Goal: Task Accomplishment & Management: Complete application form

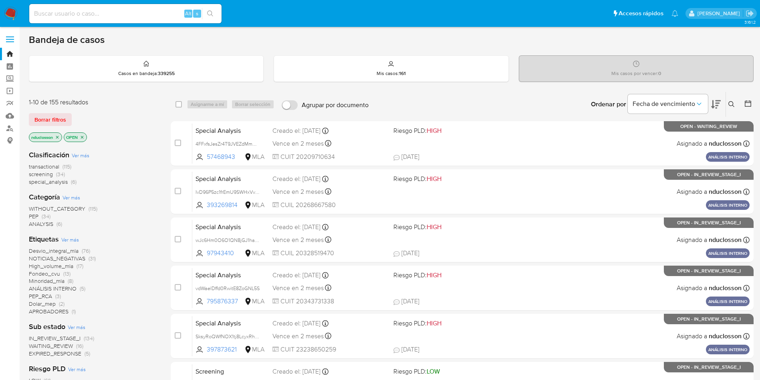
click at [139, 18] on input at bounding box center [125, 13] width 192 height 10
paste input "bbVAlw74363tkLi7u3Q3PtwT"
type input "bbVAlw74363tkLi7u3Q3PtwT"
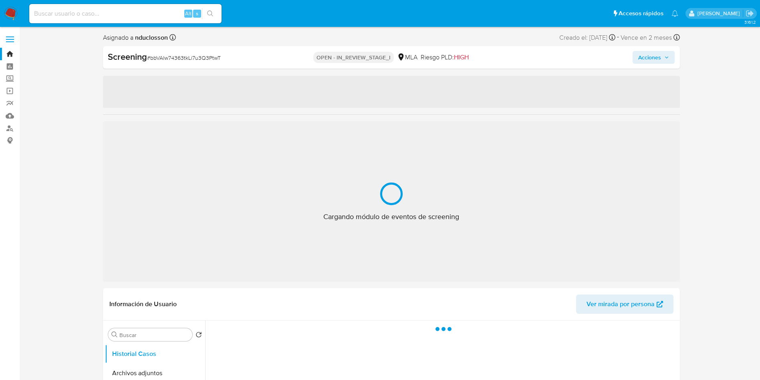
select select "10"
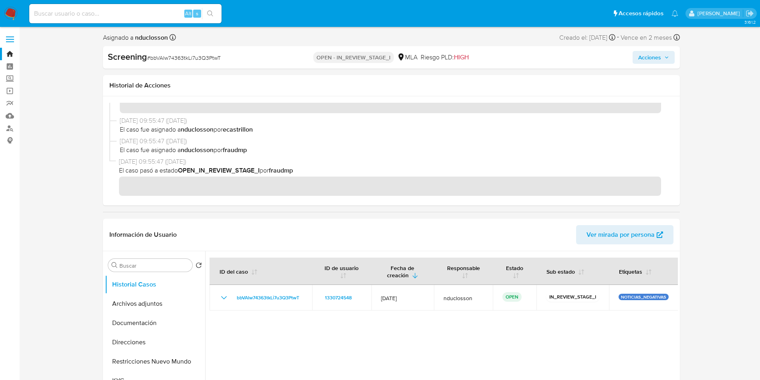
click at [513, 53] on span "Acciones" at bounding box center [654, 57] width 31 height 11
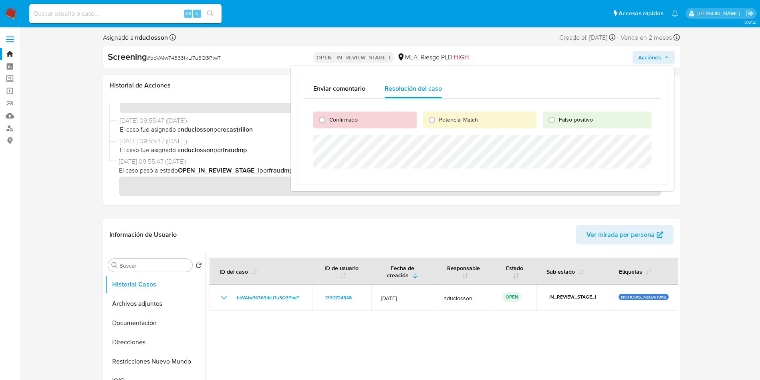
click at [513, 53] on span "Acciones" at bounding box center [650, 57] width 23 height 13
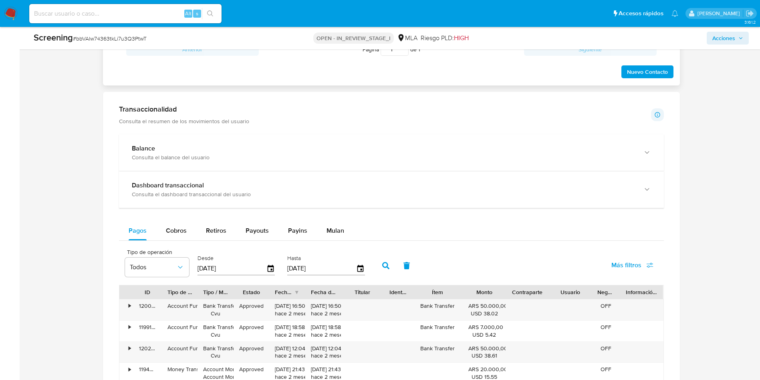
scroll to position [541, 0]
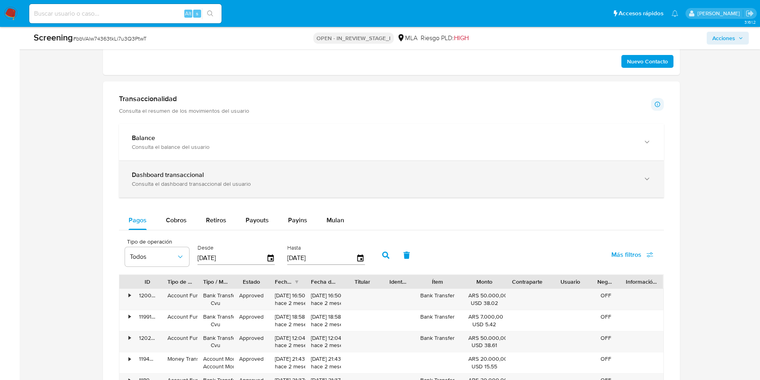
click at [194, 172] on b "Dashboard transaccional" at bounding box center [168, 174] width 72 height 9
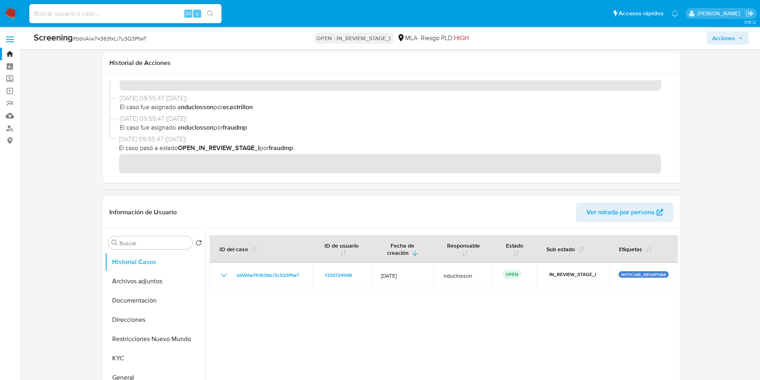
scroll to position [120, 0]
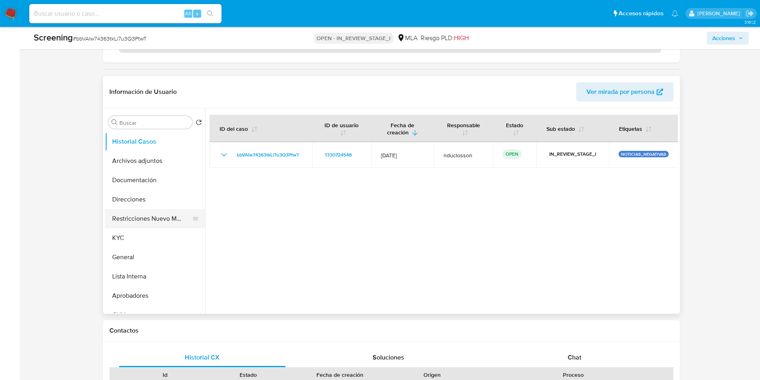
click at [150, 224] on button "Restricciones Nuevo Mundo" at bounding box center [152, 218] width 94 height 19
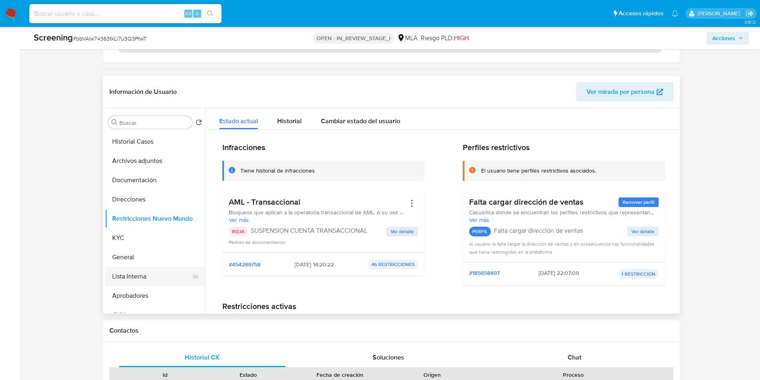
click at [135, 253] on button "Lista Interna" at bounding box center [152, 276] width 94 height 19
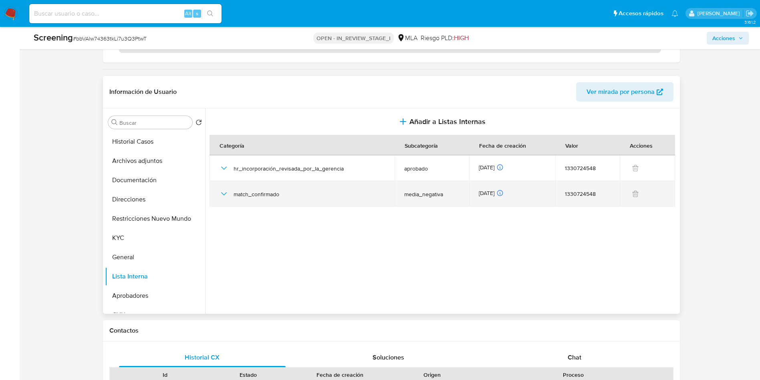
click at [226, 189] on icon "button" at bounding box center [224, 194] width 10 height 10
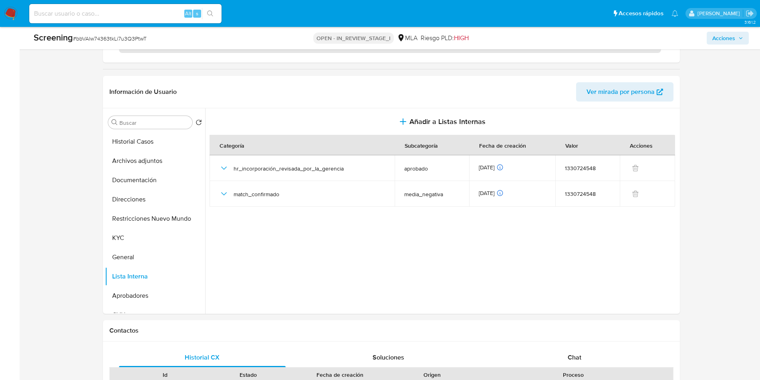
click at [99, 16] on input at bounding box center [125, 13] width 192 height 10
paste input "LTB65d3KNEInU8X05OYaWi1r"
type input "LTB65d3KNEInU8X05OYaWi1r"
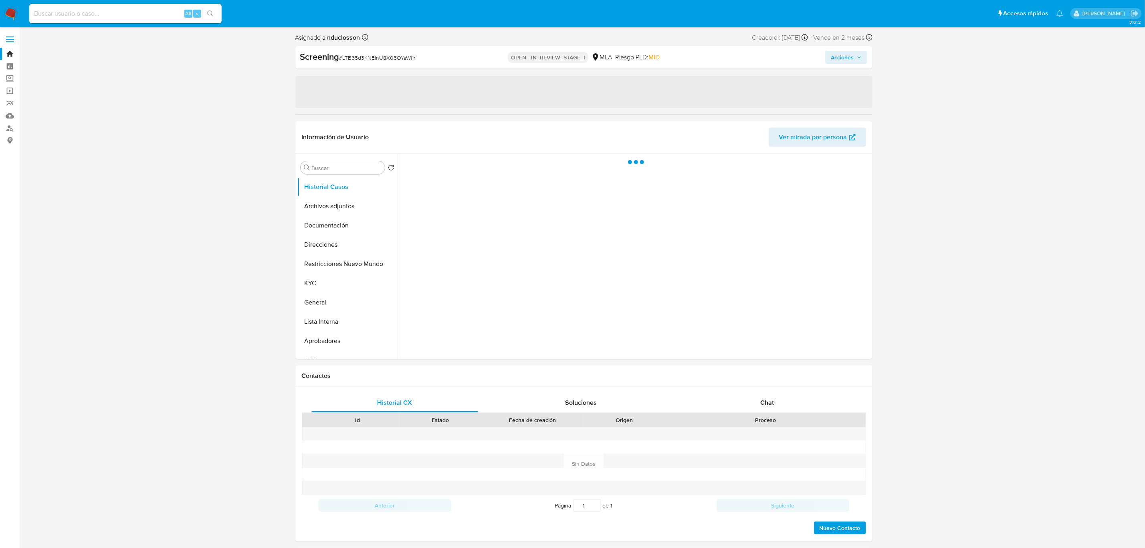
select select "10"
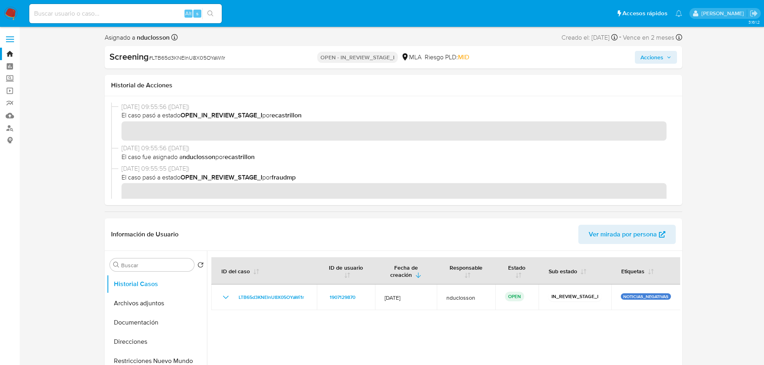
drag, startPoint x: 904, startPoint y: 0, endPoint x: 56, endPoint y: 211, distance: 874.5
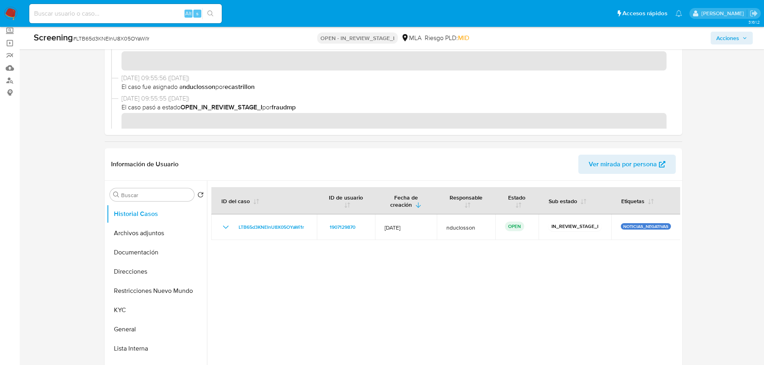
scroll to position [120, 0]
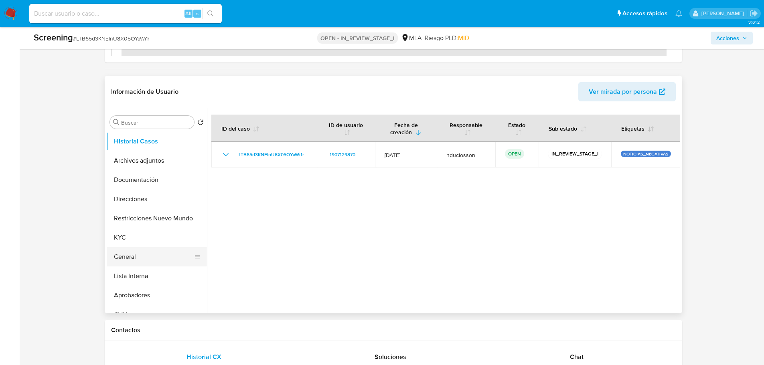
click at [130, 252] on button "General" at bounding box center [154, 256] width 94 height 19
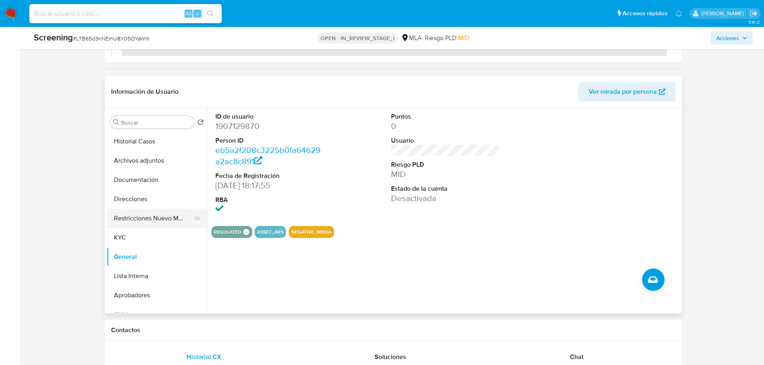
click at [142, 218] on button "Restricciones Nuevo Mundo" at bounding box center [154, 218] width 94 height 19
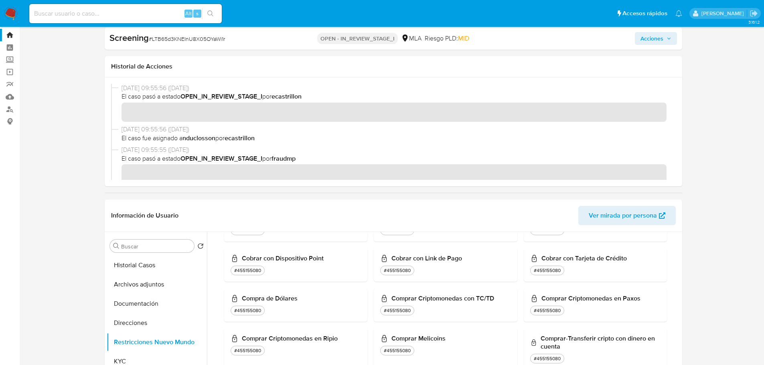
scroll to position [0, 0]
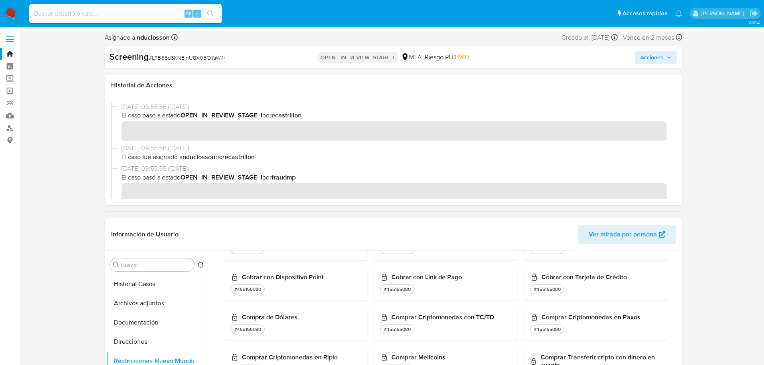
click at [513, 57] on span "Acciones" at bounding box center [651, 57] width 23 height 13
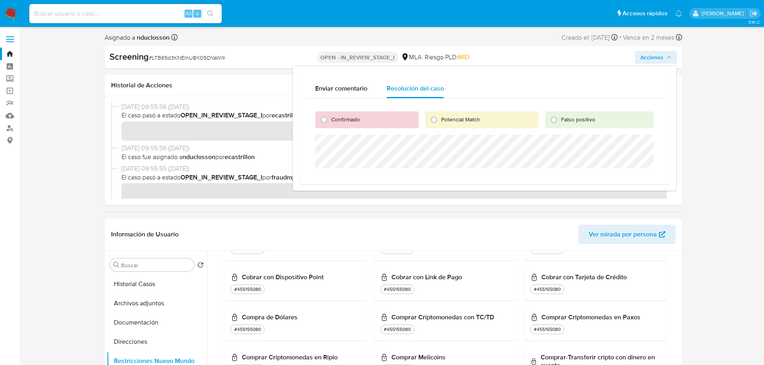
click at [354, 119] on span "Confirmado" at bounding box center [345, 119] width 28 height 8
click at [330, 119] on input "Confirmado" at bounding box center [323, 119] width 13 height 13
radio input "true"
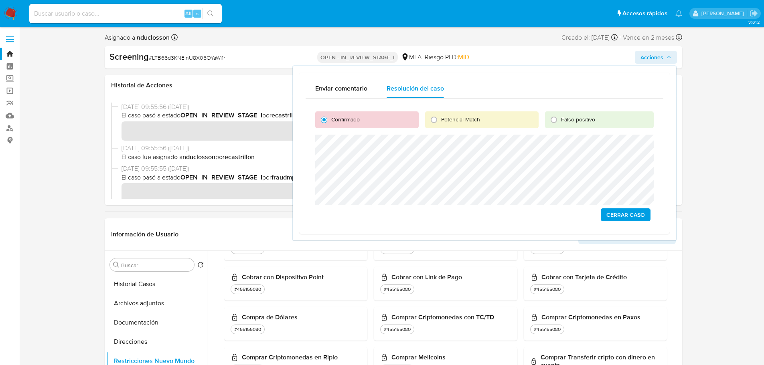
click at [513, 214] on span "Cerrar Caso" at bounding box center [625, 214] width 38 height 11
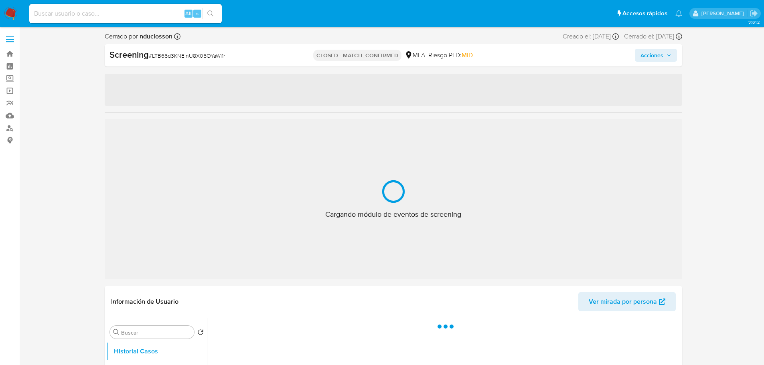
select select "10"
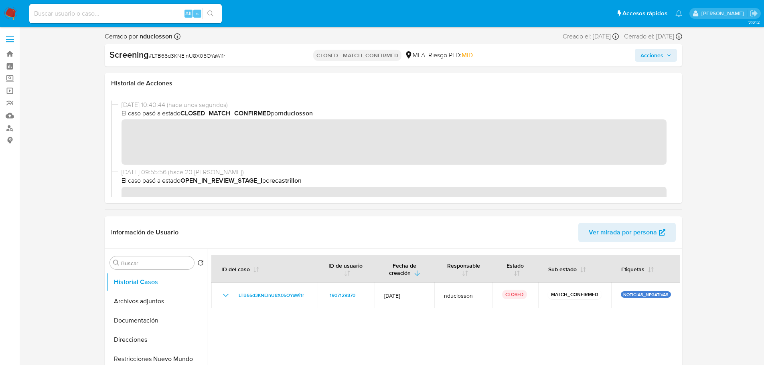
click at [65, 6] on div "Alt s" at bounding box center [125, 13] width 192 height 19
click at [64, 15] on input at bounding box center [125, 13] width 192 height 10
paste input "wX098yC3hUa7IIxmk9PmxIny"
type input "wX098yC3hUa7IIxmk9PmxIny"
click at [209, 12] on icon "search-icon" at bounding box center [210, 13] width 6 height 6
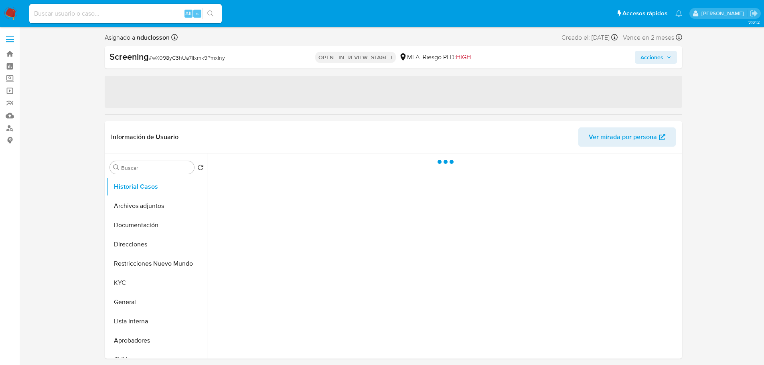
select select "10"
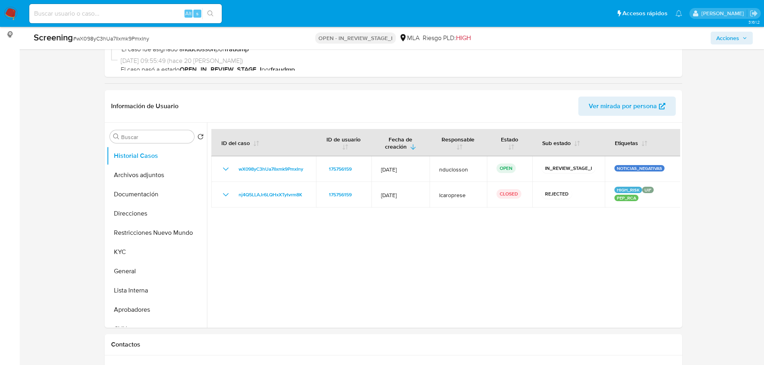
scroll to position [120, 0]
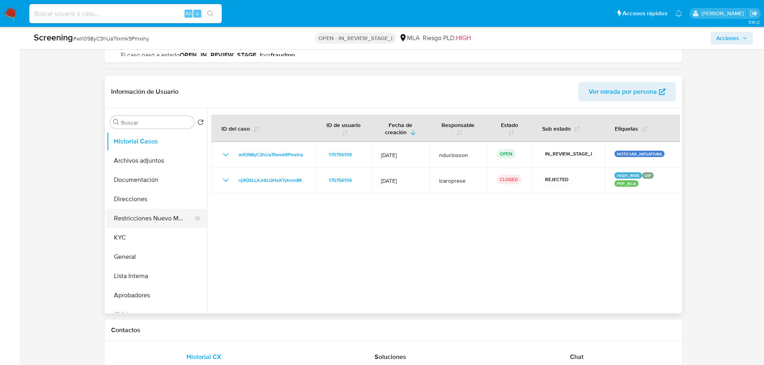
click at [130, 221] on button "Restricciones Nuevo Mundo" at bounding box center [154, 218] width 94 height 19
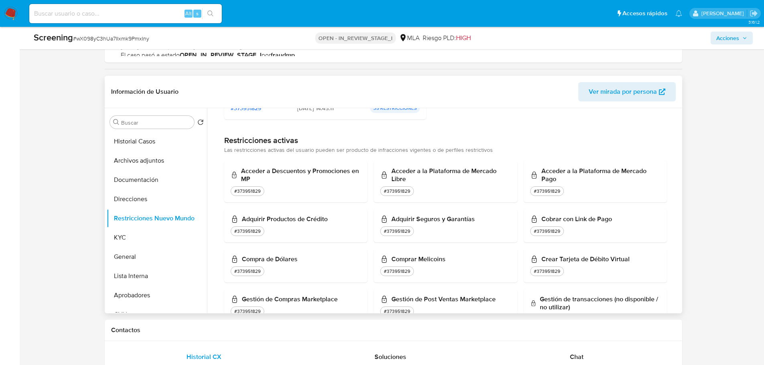
scroll to position [80, 0]
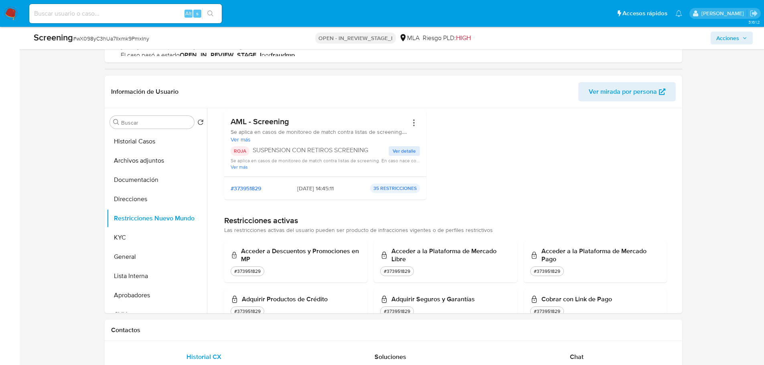
click at [105, 12] on input at bounding box center [125, 13] width 192 height 10
paste input "8OAg9Rqmsv5COYIz5AbXIcPc"
type input "8OAg9Rqmsv5COYIz5AbXIcPc"
click at [214, 14] on icon "search-icon" at bounding box center [210, 13] width 6 height 6
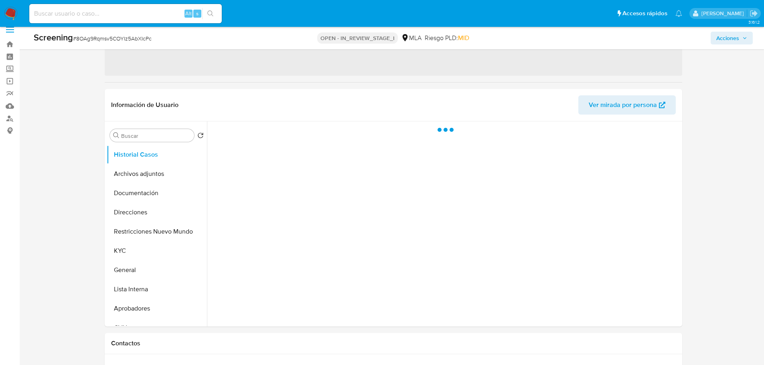
scroll to position [40, 0]
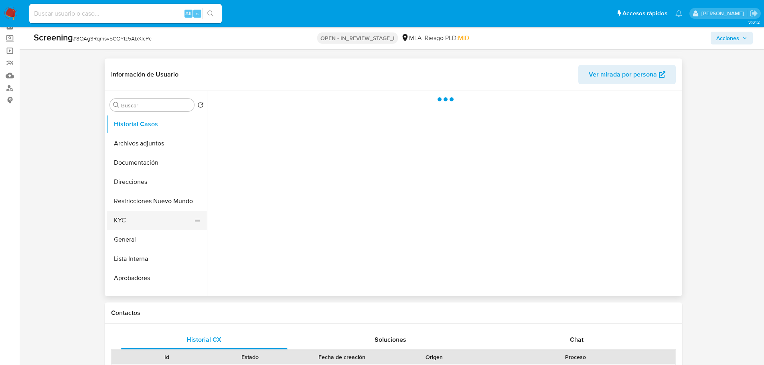
select select "10"
click at [131, 203] on button "Restricciones Nuevo Mundo" at bounding box center [154, 201] width 94 height 19
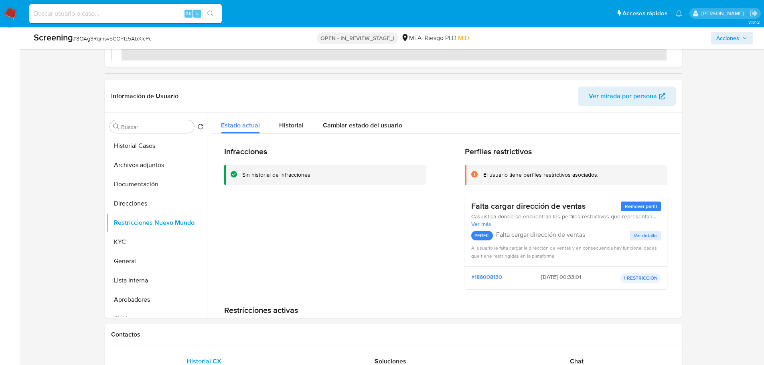
scroll to position [120, 0]
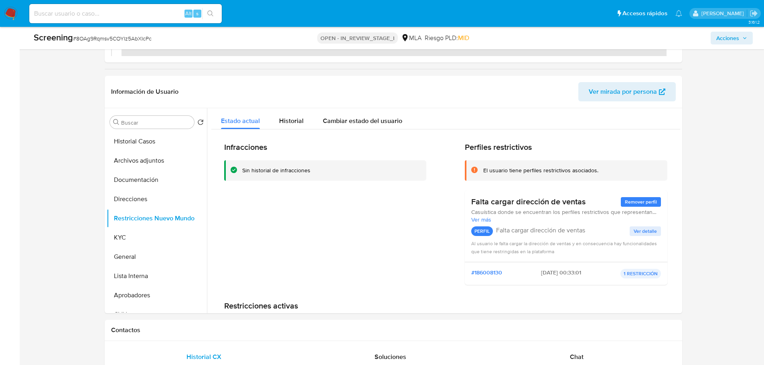
click at [98, 14] on input at bounding box center [125, 13] width 192 height 10
paste input "wNfuGEgWwjI0jQltK9PR8vKC"
type input "wNfuGEgWwjI0jQltK9PR8vKC"
click at [216, 16] on button "search-icon" at bounding box center [210, 13] width 16 height 11
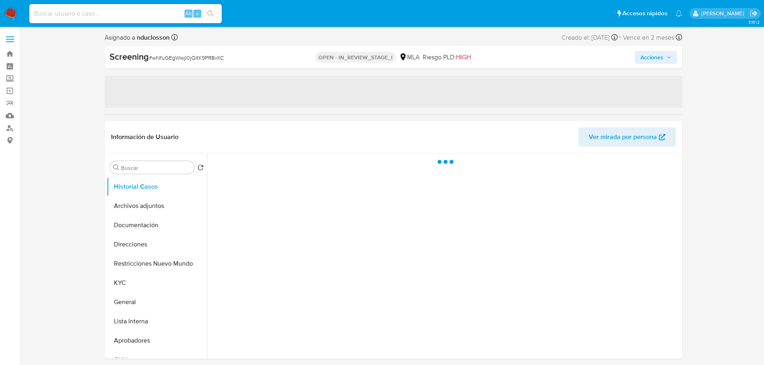
select select "10"
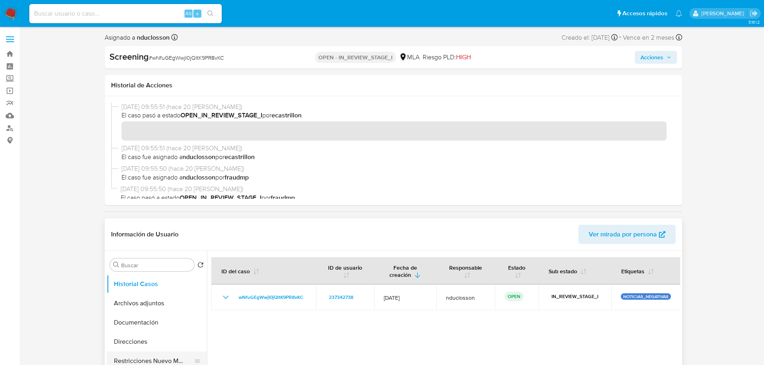
click at [140, 360] on button "Restricciones Nuevo Mundo" at bounding box center [154, 361] width 94 height 19
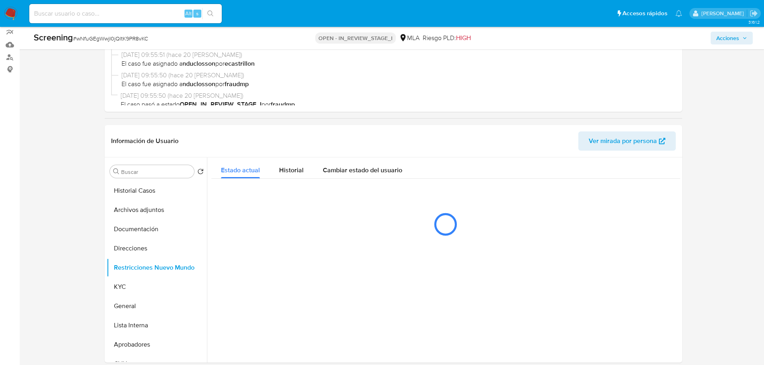
scroll to position [80, 0]
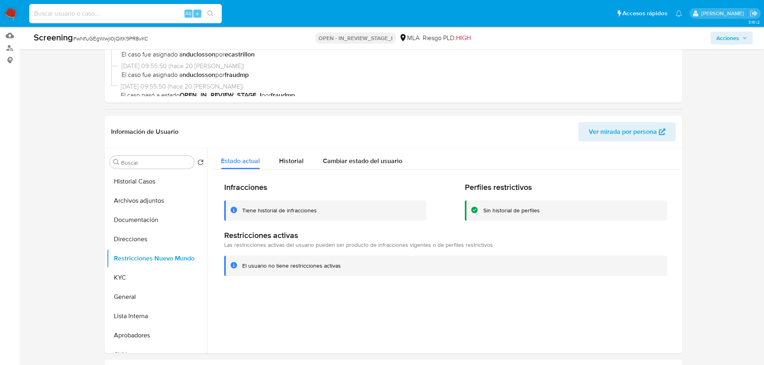
click at [81, 12] on input at bounding box center [125, 13] width 192 height 10
paste input "wX098yC3hUa7IIxmk9PmxIny"
type input "wX098yC3hUa7IIxmk9PmxIny"
click at [214, 16] on button "search-icon" at bounding box center [210, 13] width 16 height 11
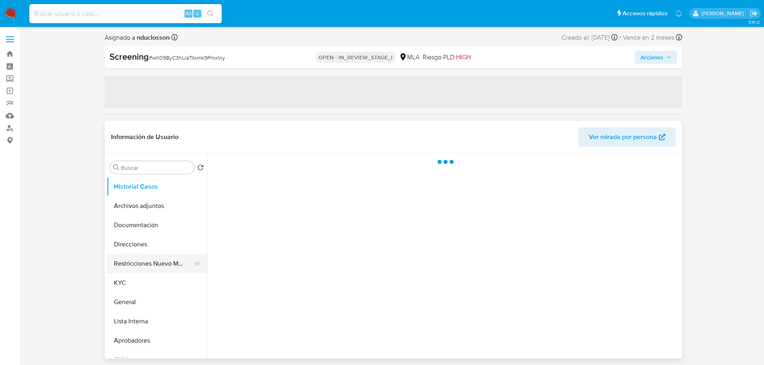
scroll to position [40, 0]
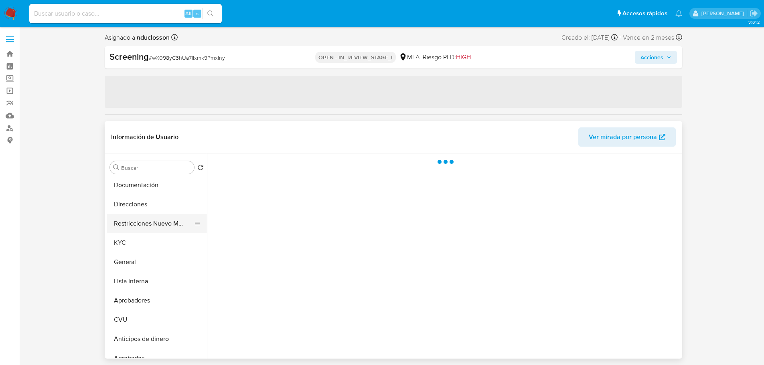
select select "10"
click at [132, 226] on button "Restricciones Nuevo Mundo" at bounding box center [154, 223] width 94 height 19
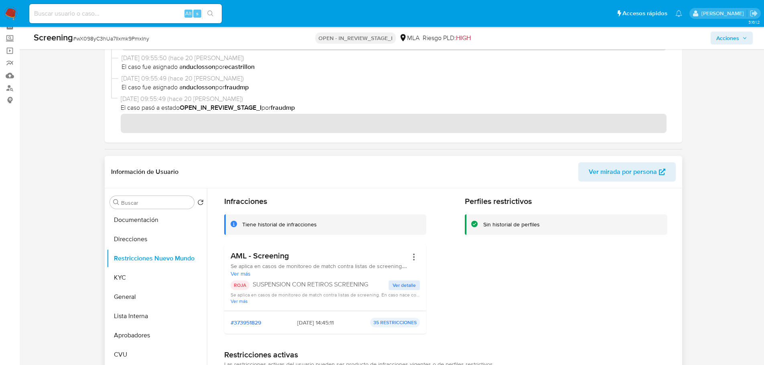
scroll to position [80, 0]
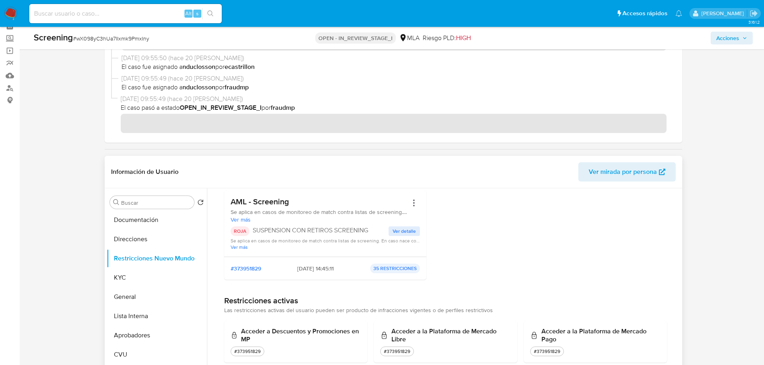
click at [398, 231] on span "Ver detalle" at bounding box center [403, 231] width 23 height 8
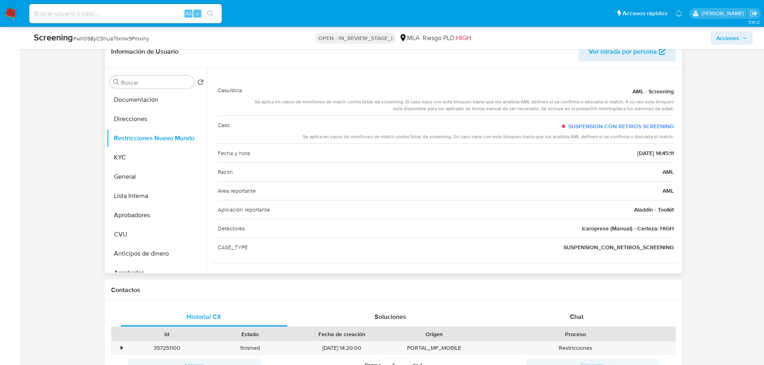
scroll to position [0, 0]
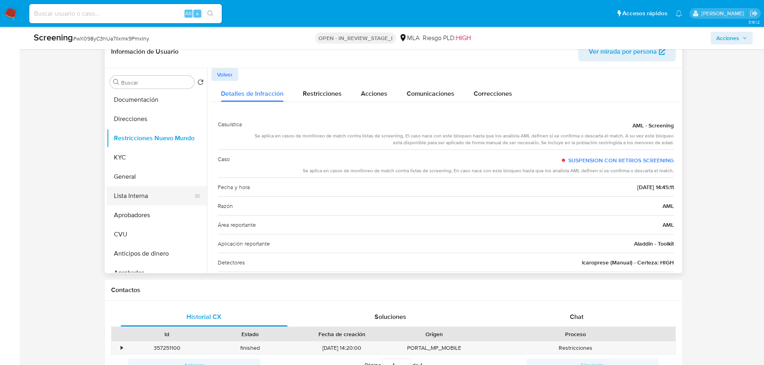
click at [134, 193] on button "Lista Interna" at bounding box center [154, 195] width 94 height 19
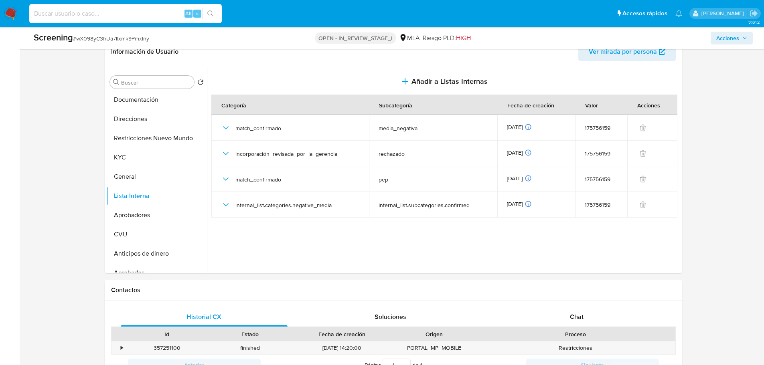
click at [110, 14] on input at bounding box center [125, 13] width 192 height 10
paste input "8OAg9Rqmsv5COYIz5AbXIcPc"
type input "8OAg9Rqmsv5COYIz5AbXIcPc"
click at [213, 12] on icon "search-icon" at bounding box center [210, 13] width 6 height 6
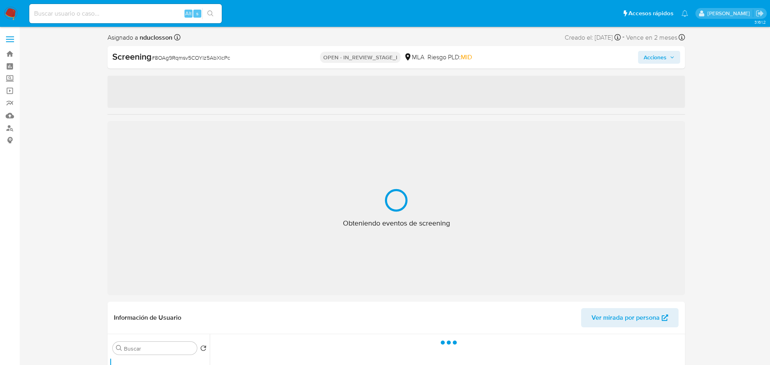
select select "10"
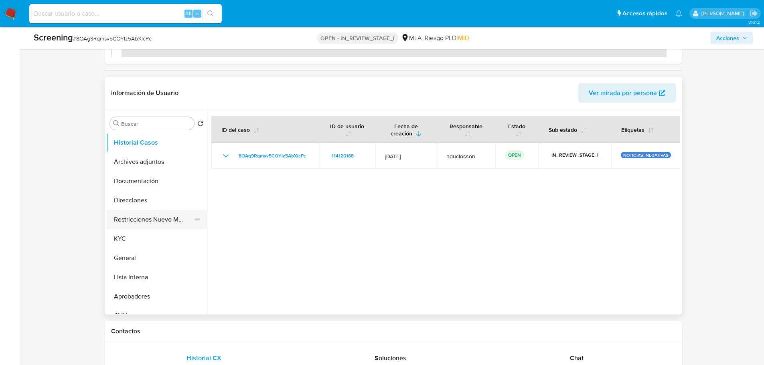
scroll to position [120, 0]
click at [129, 241] on button "KYC" at bounding box center [154, 237] width 94 height 19
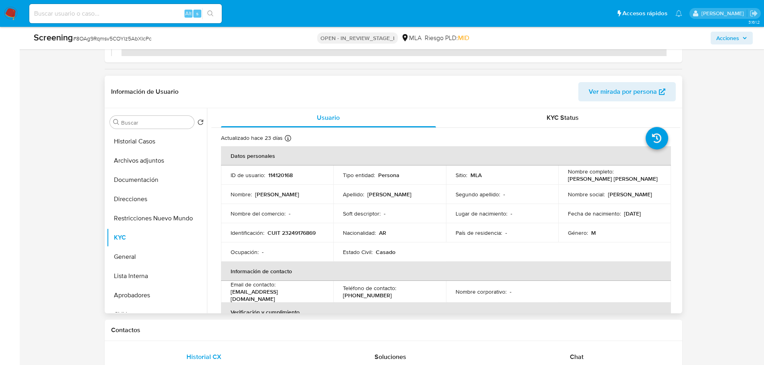
scroll to position [40, 0]
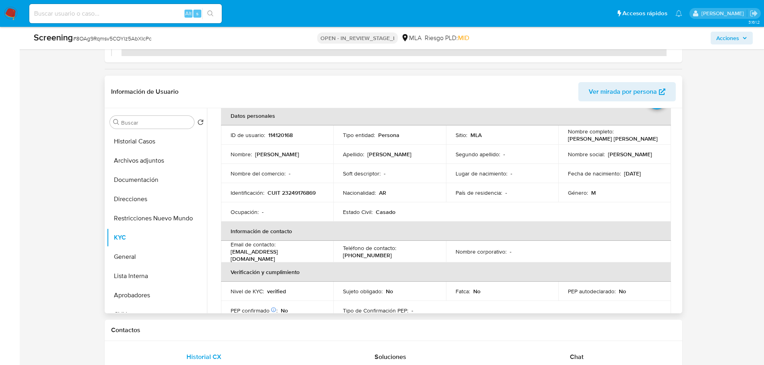
click at [295, 189] on p "CUIT 23249176869" at bounding box center [291, 192] width 48 height 7
copy p "23249176869"
click at [128, 16] on input at bounding box center [125, 13] width 192 height 10
paste input "2MSZhhsHqF5Ryc8xrVgc9znJ"
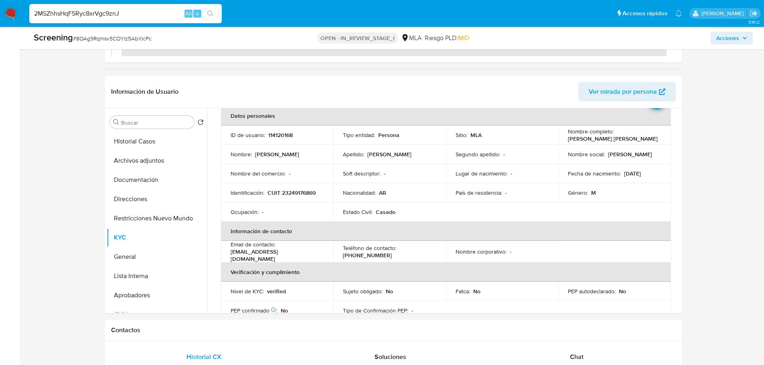
type input "2MSZhhsHqF5Ryc8xrVgc9znJ"
click at [210, 13] on icon "search-icon" at bounding box center [210, 13] width 6 height 6
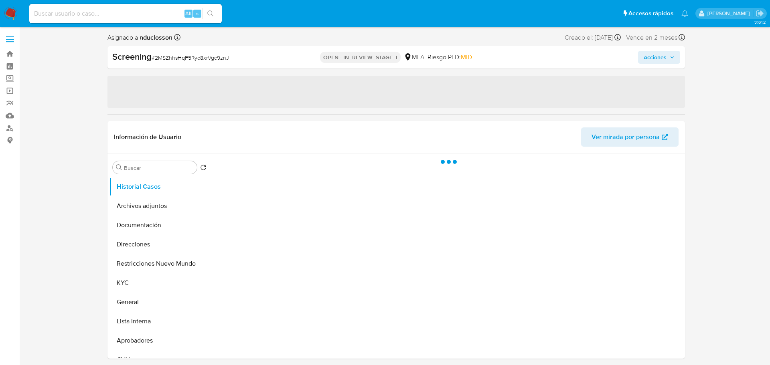
select select "10"
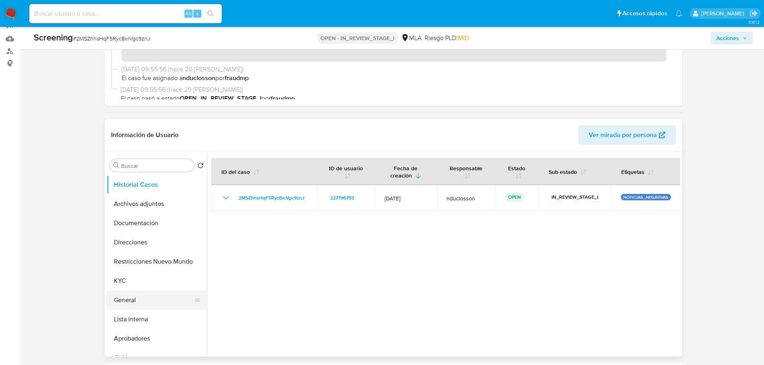
scroll to position [80, 0]
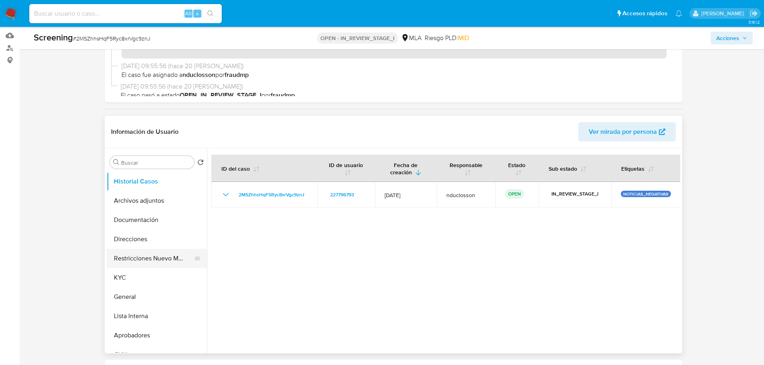
click at [140, 258] on button "Restricciones Nuevo Mundo" at bounding box center [154, 258] width 94 height 19
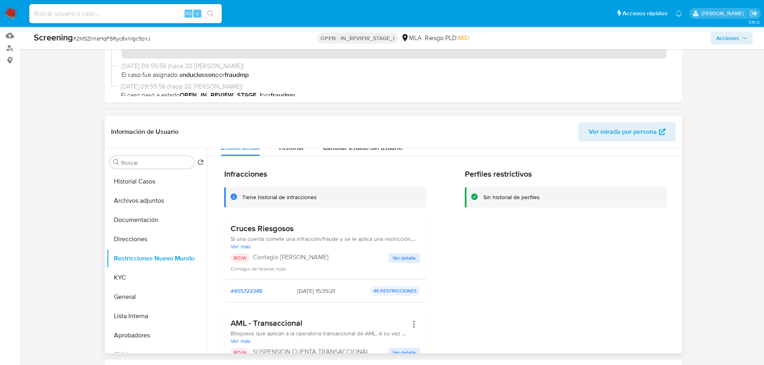
scroll to position [0, 0]
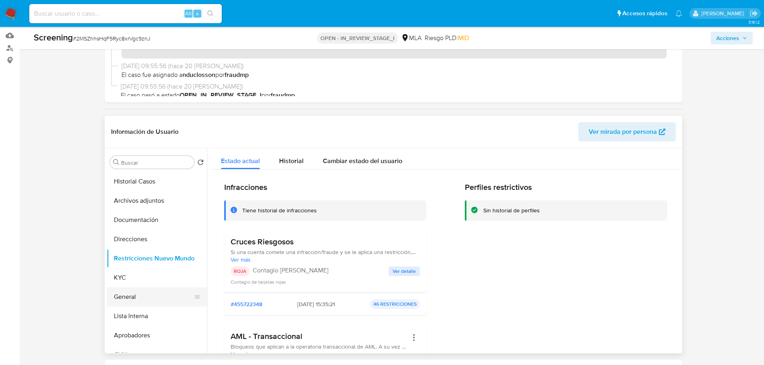
click at [126, 290] on button "General" at bounding box center [154, 296] width 94 height 19
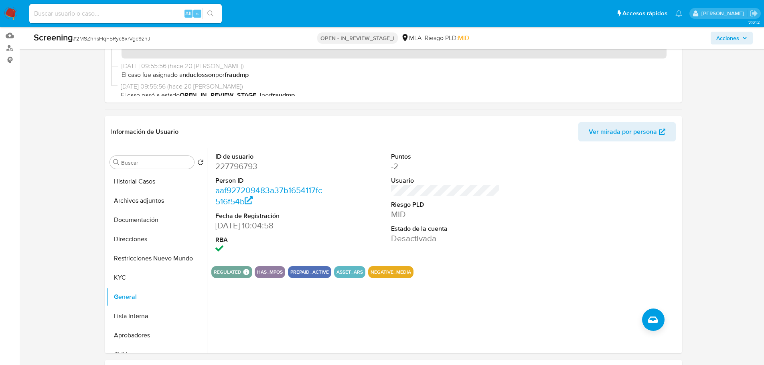
click at [82, 10] on input at bounding box center [125, 13] width 192 height 10
paste input "XacwSebabYZo6wf9I4m3Aeyy"
type input "XacwSebabYZo6wf9I4m3Aeyy"
click at [208, 14] on icon "search-icon" at bounding box center [210, 13] width 6 height 6
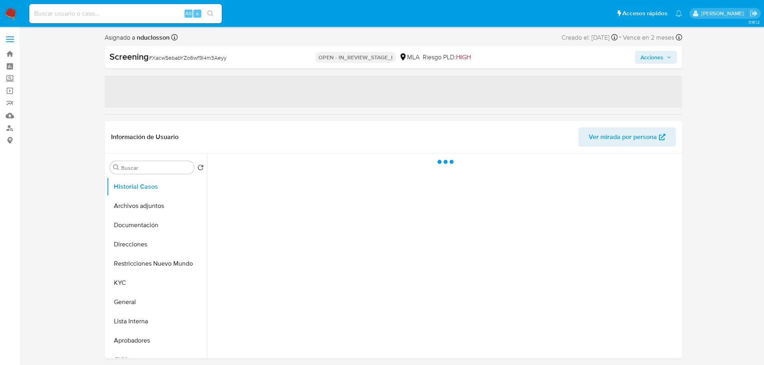
select select "10"
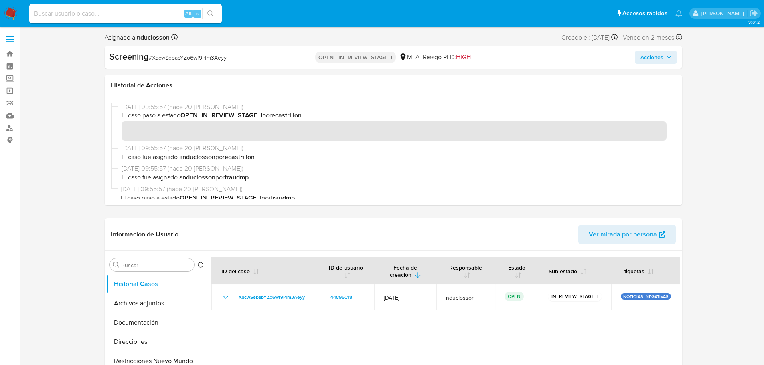
scroll to position [40, 0]
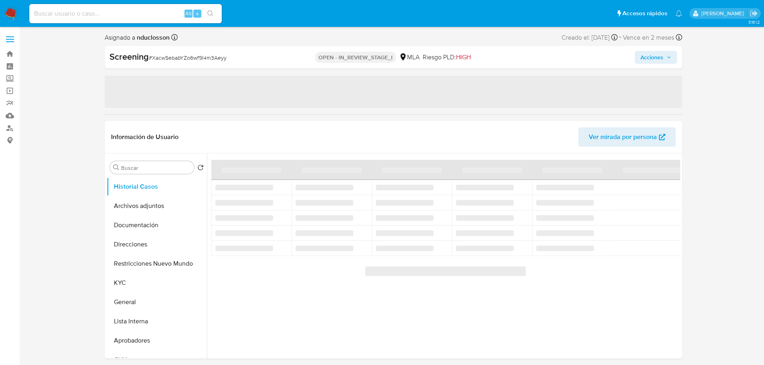
select select "10"
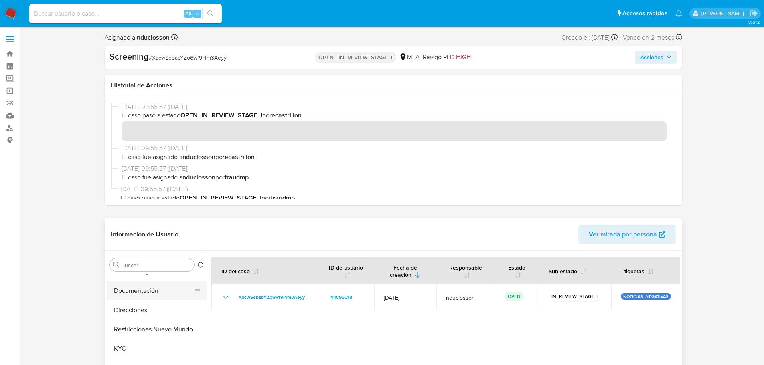
scroll to position [40, 0]
click at [143, 340] on button "KYC" at bounding box center [154, 340] width 94 height 19
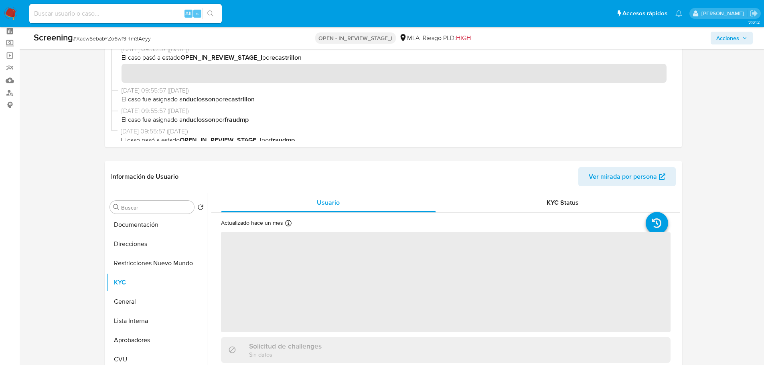
scroll to position [80, 0]
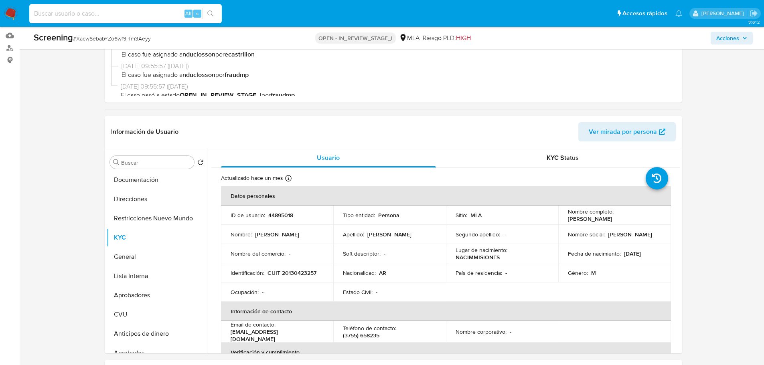
click at [79, 15] on input at bounding box center [125, 13] width 192 height 10
paste input "2MSZhhsHqF5Ryc8xrVgc9znJ"
type input "2MSZhhsHqF5Ryc8xrVgc9znJ"
click at [211, 14] on icon "search-icon" at bounding box center [210, 13] width 6 height 6
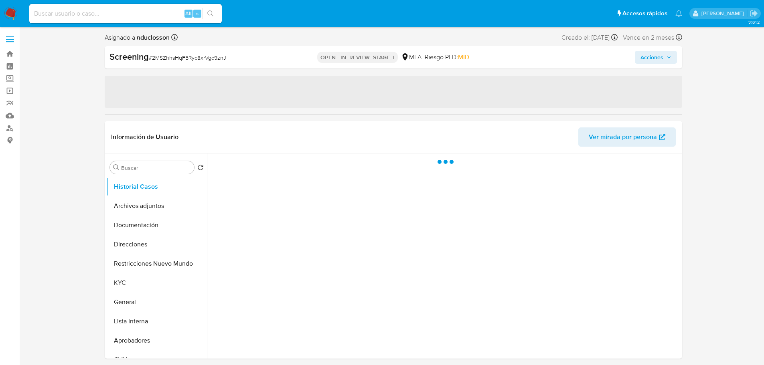
select select "10"
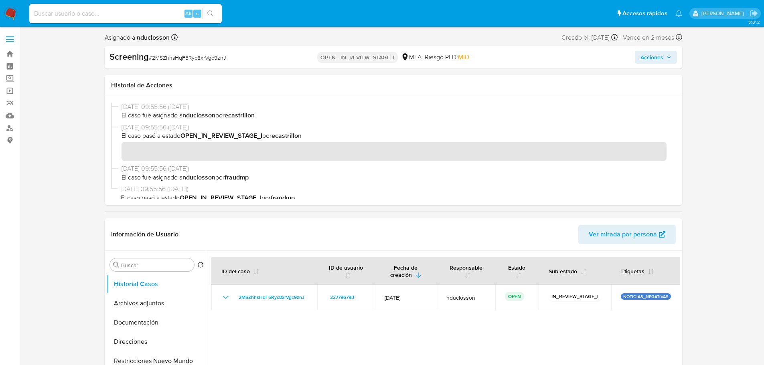
scroll to position [80, 0]
click at [127, 308] on button "KYC" at bounding box center [154, 300] width 94 height 19
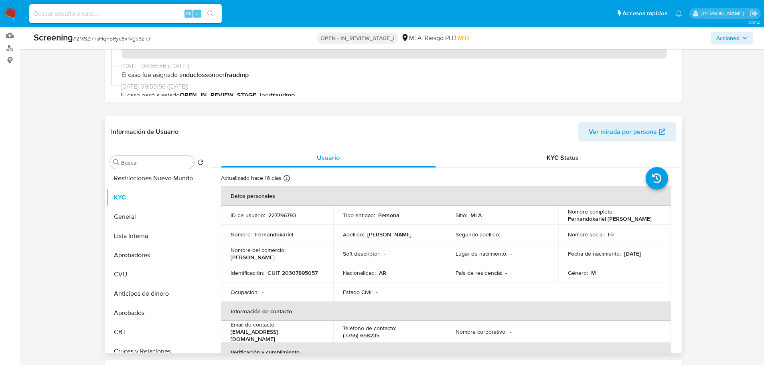
click at [303, 273] on p "CUIT 20307895057" at bounding box center [292, 272] width 50 height 7
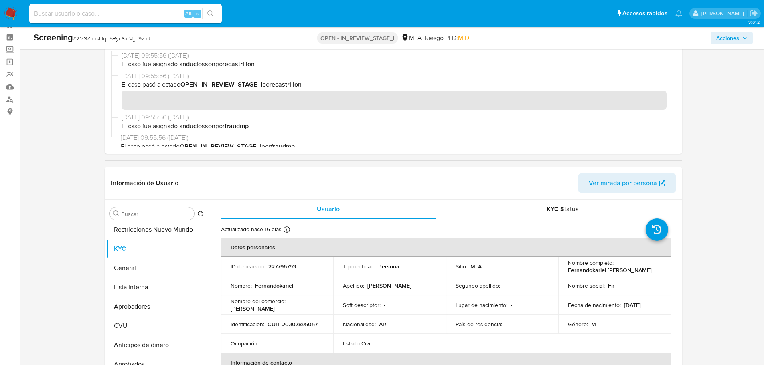
scroll to position [0, 0]
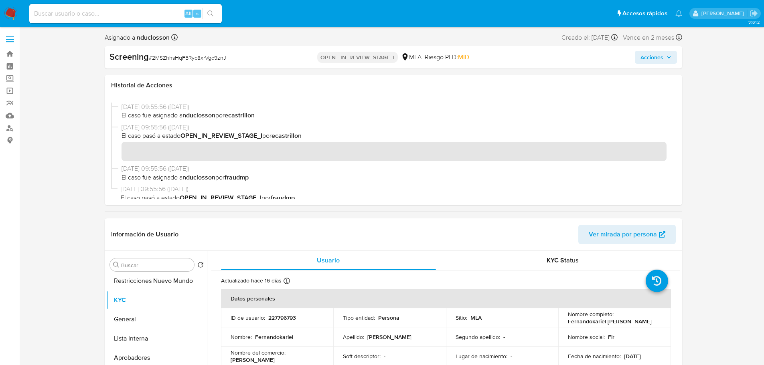
click at [650, 57] on span "Acciones" at bounding box center [651, 57] width 23 height 13
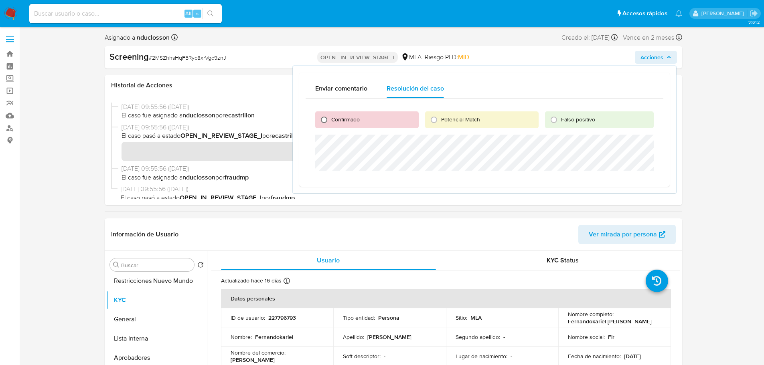
click at [325, 121] on input "Confirmado" at bounding box center [323, 119] width 13 height 13
radio input "true"
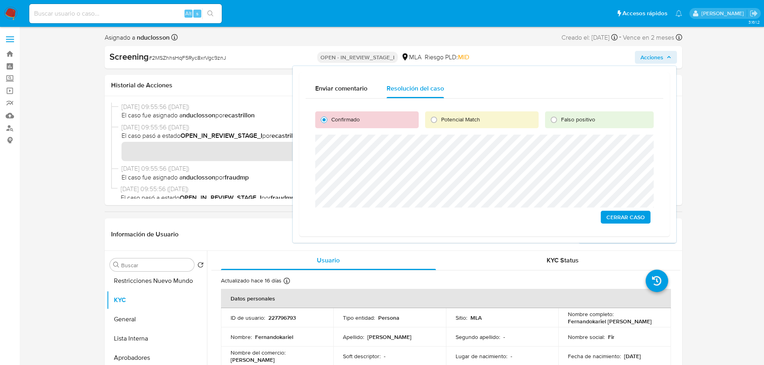
click at [621, 218] on span "Cerrar Caso" at bounding box center [625, 217] width 38 height 11
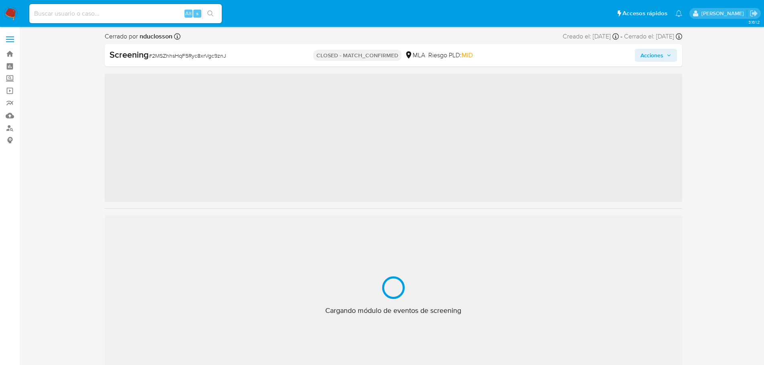
click at [73, 11] on input at bounding box center [125, 13] width 192 height 10
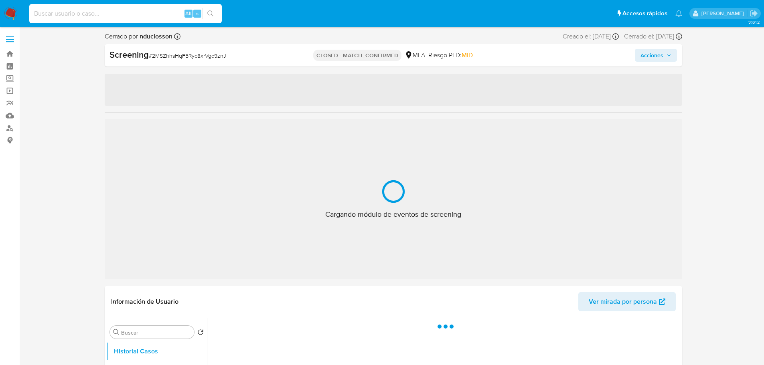
paste input "XacwSebabYZo6wf9I4m3Aeyy"
type input "XacwSebabYZo6wf9I4m3Aeyy"
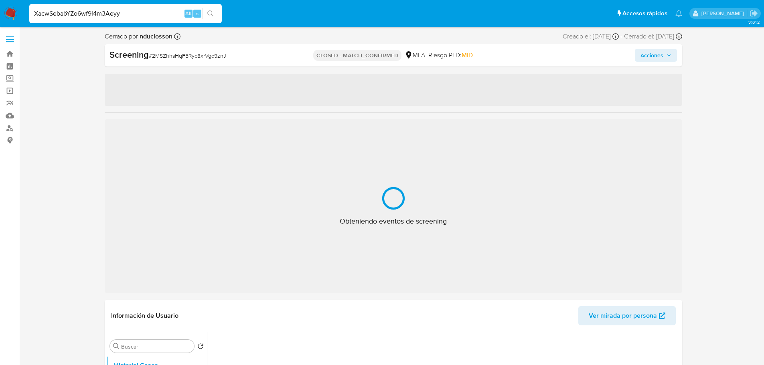
select select "10"
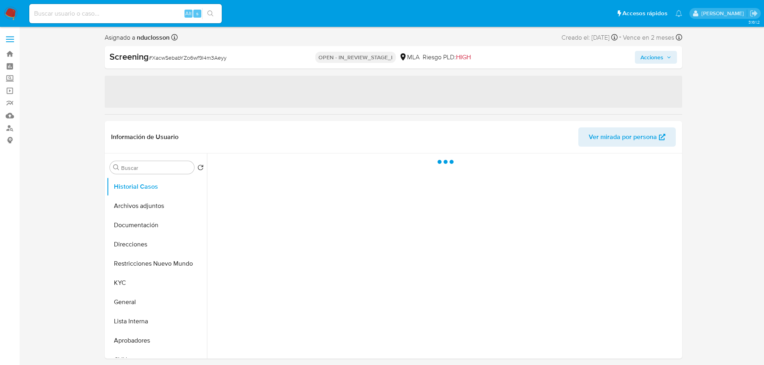
select select "10"
click at [140, 312] on button "Lista Interna" at bounding box center [157, 321] width 100 height 19
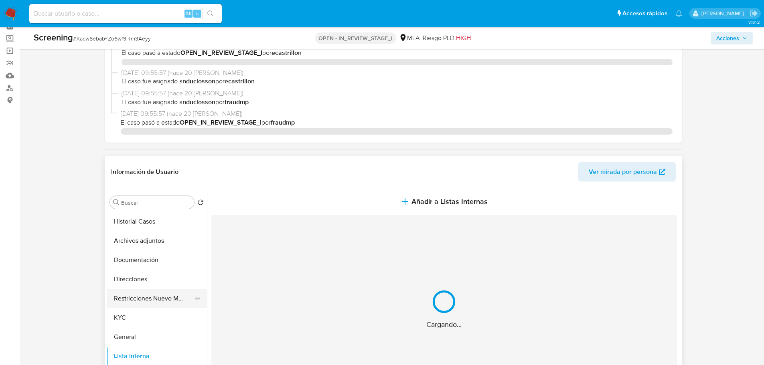
click at [146, 298] on button "Restricciones Nuevo Mundo" at bounding box center [154, 298] width 94 height 19
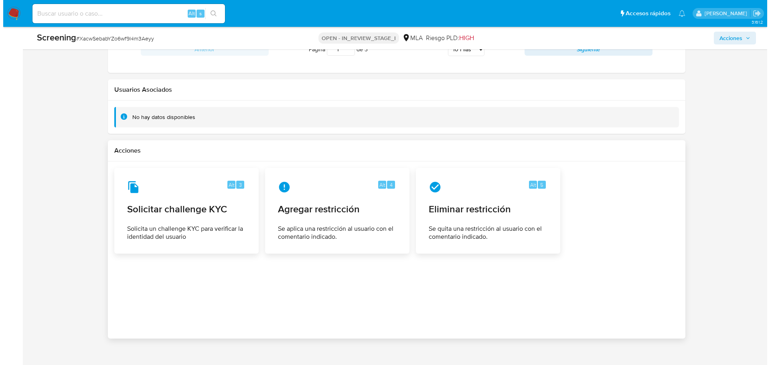
scroll to position [1036, 0]
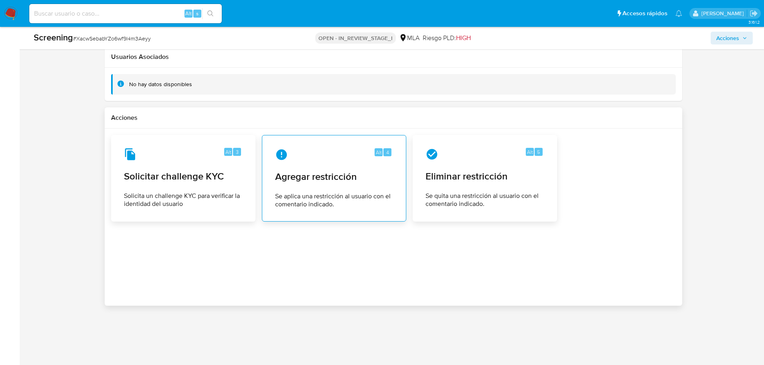
click at [296, 172] on span "Agregar restricción" at bounding box center [334, 177] width 118 height 12
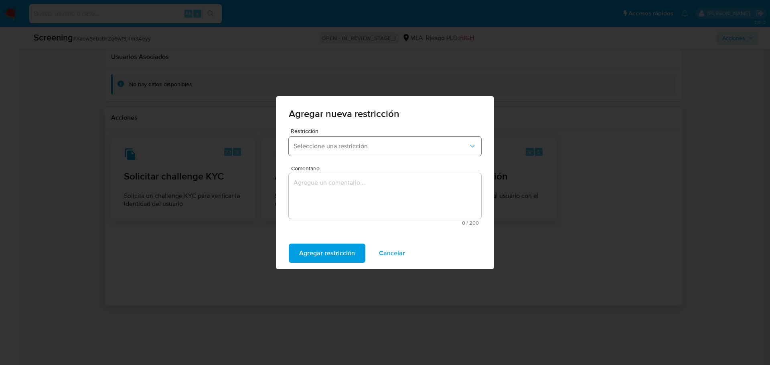
click at [330, 146] on span "Seleccione una restricción" at bounding box center [380, 146] width 175 height 8
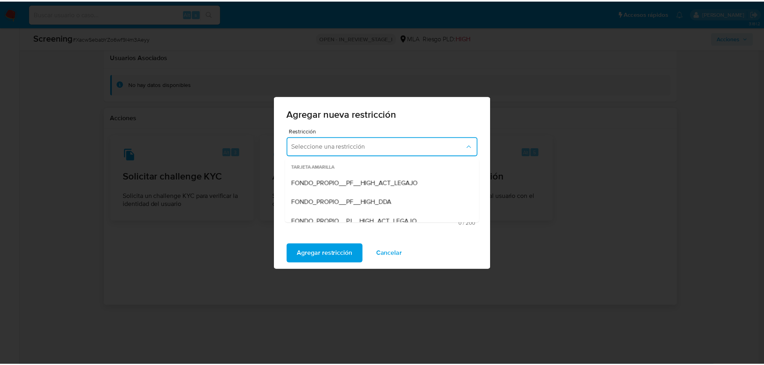
scroll to position [120, 0]
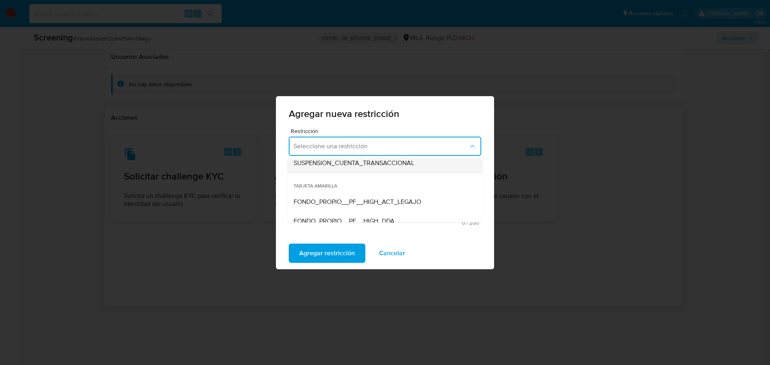
click at [335, 164] on span "SUSPENSION_CUENTA_TRANSACCIONAL" at bounding box center [353, 163] width 121 height 8
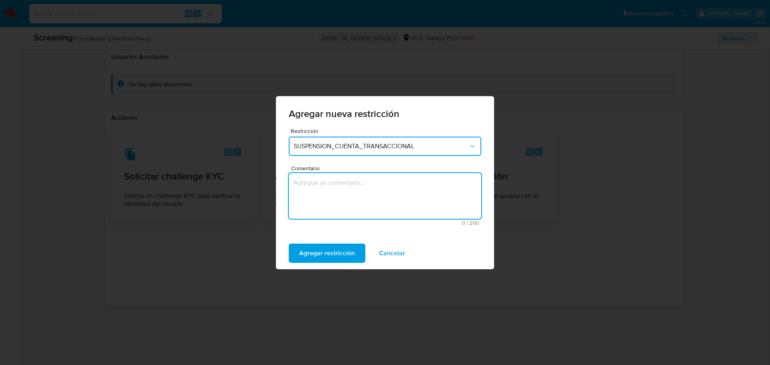
click at [332, 192] on textarea "Comentario" at bounding box center [385, 196] width 192 height 46
type textarea "AML"
click at [332, 248] on span "Agregar restricción" at bounding box center [327, 254] width 56 height 18
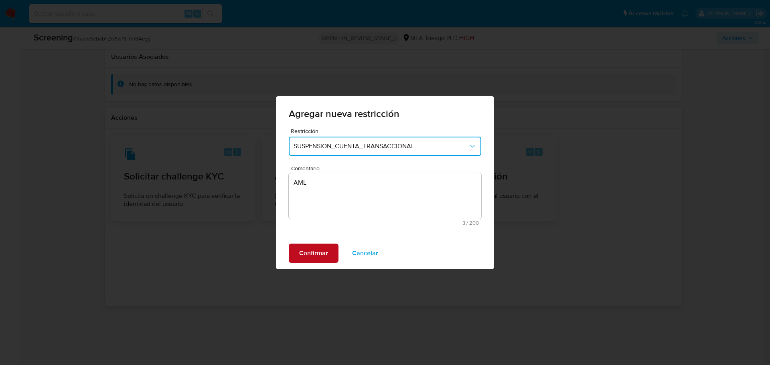
click at [325, 253] on span "Confirmar" at bounding box center [313, 254] width 29 height 18
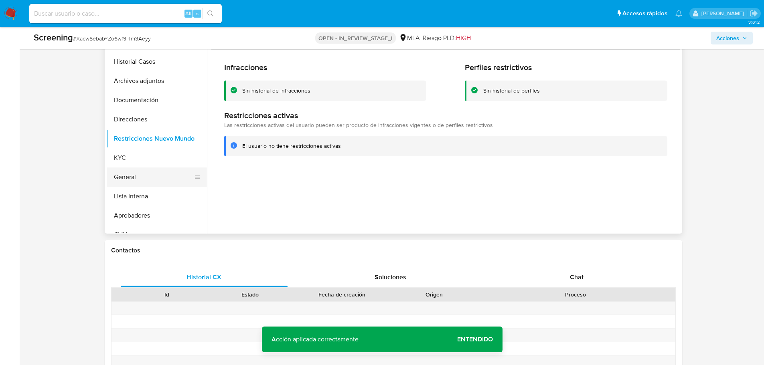
scroll to position [200, 0]
click at [129, 159] on button "KYC" at bounding box center [154, 157] width 94 height 19
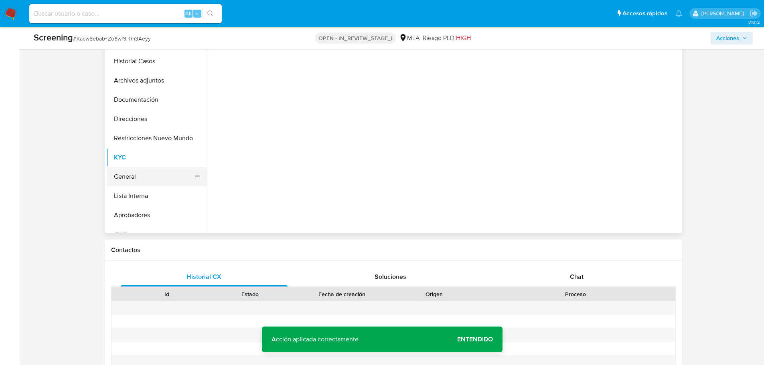
click at [129, 179] on button "General" at bounding box center [154, 176] width 94 height 19
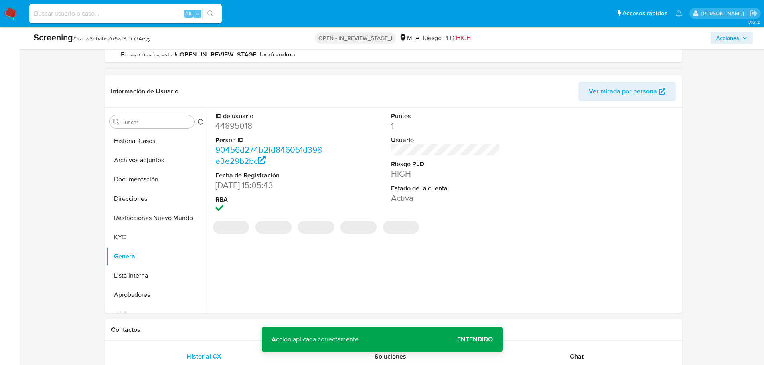
scroll to position [120, 0]
click at [480, 340] on span "Entendido" at bounding box center [475, 340] width 36 height 0
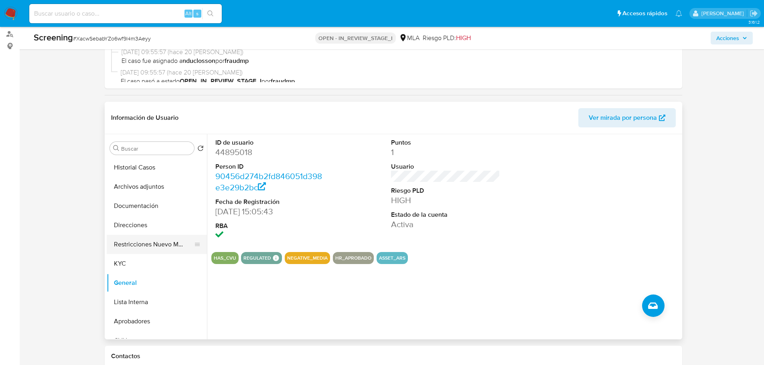
scroll to position [80, 0]
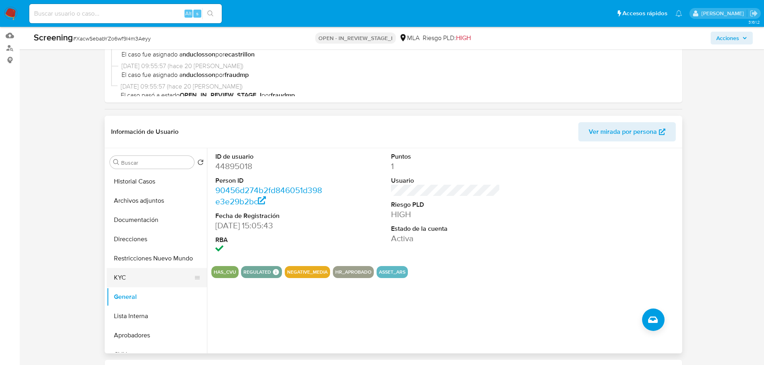
click at [133, 275] on button "KYC" at bounding box center [154, 277] width 94 height 19
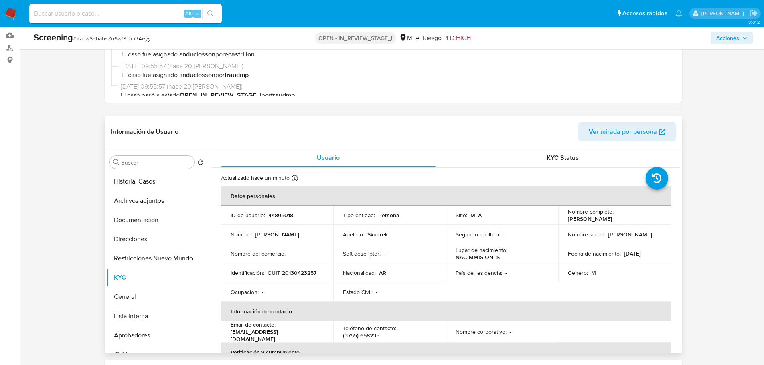
click at [295, 275] on p "CUIT 20130423257" at bounding box center [291, 272] width 49 height 7
copy p "20130423257"
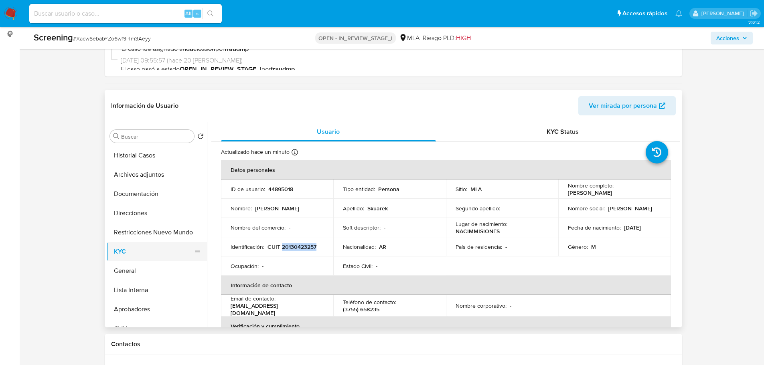
scroll to position [120, 0]
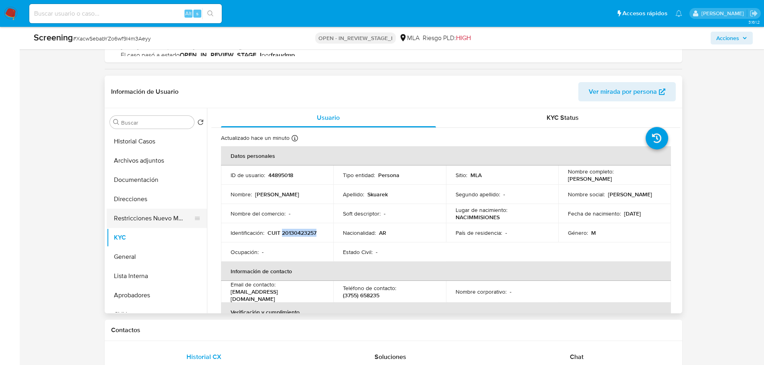
click at [148, 221] on button "Restricciones Nuevo Mundo" at bounding box center [154, 218] width 94 height 19
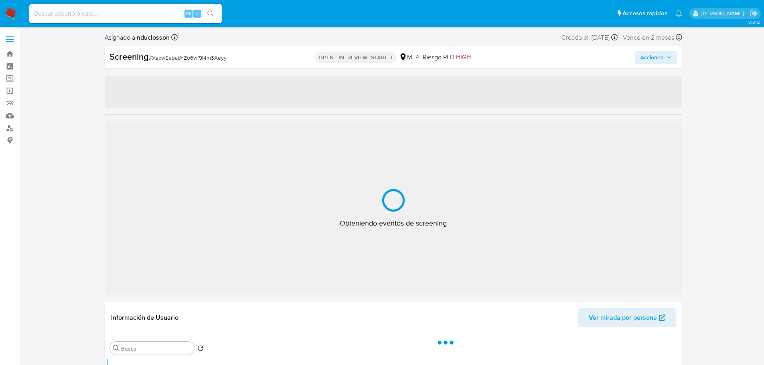
select select "10"
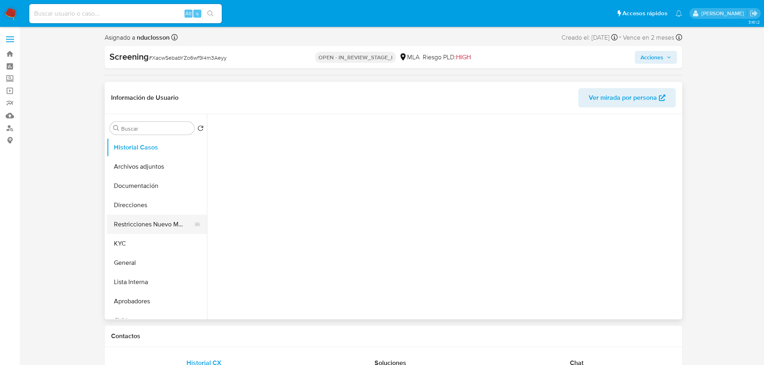
click at [135, 196] on button "Documentación" at bounding box center [157, 185] width 100 height 19
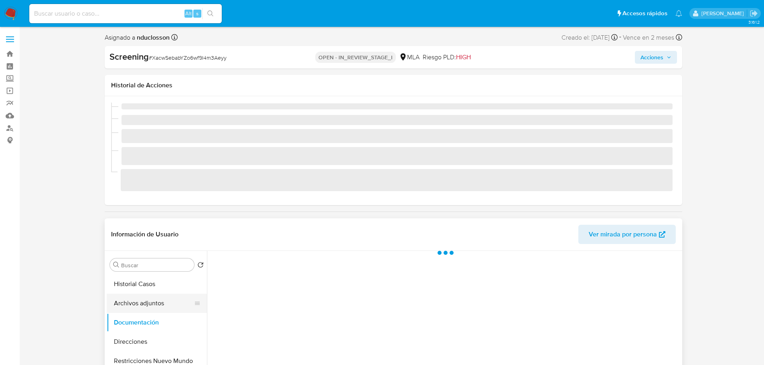
click at [132, 303] on button "Archivos adjuntos" at bounding box center [154, 303] width 94 height 19
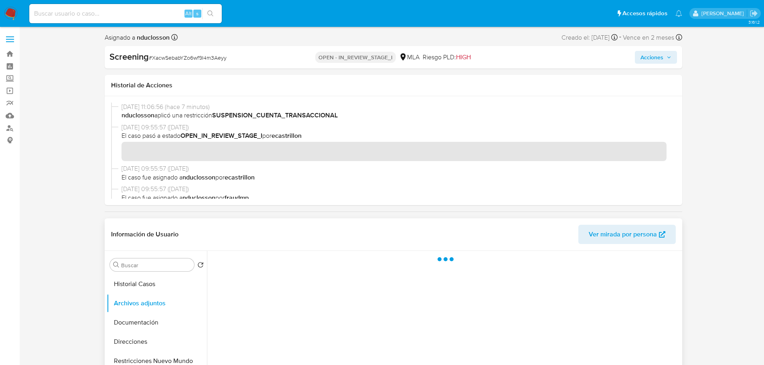
scroll to position [80, 0]
click at [128, 279] on button "Restricciones Nuevo Mundo" at bounding box center [154, 280] width 94 height 19
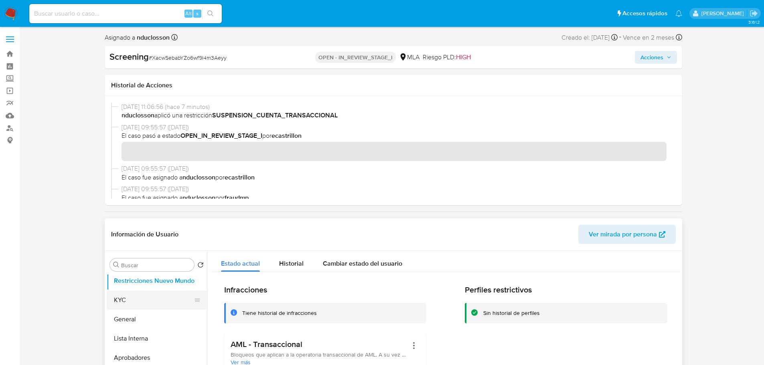
click at [122, 300] on button "KYC" at bounding box center [154, 300] width 94 height 19
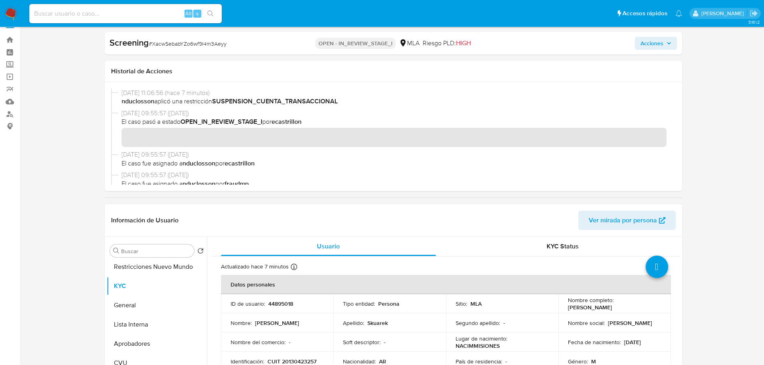
scroll to position [0, 0]
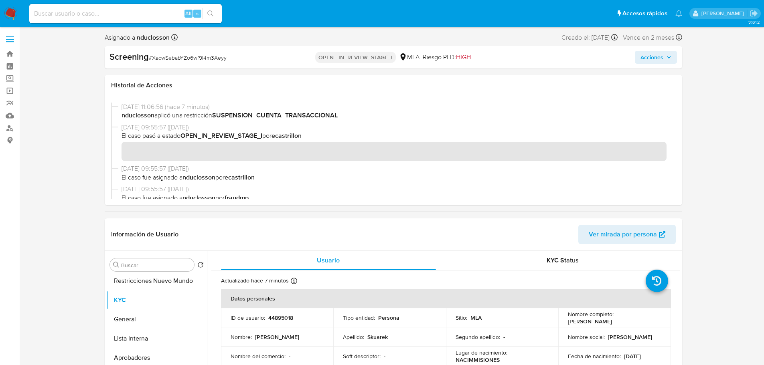
click at [656, 58] on span "Acciones" at bounding box center [651, 57] width 23 height 13
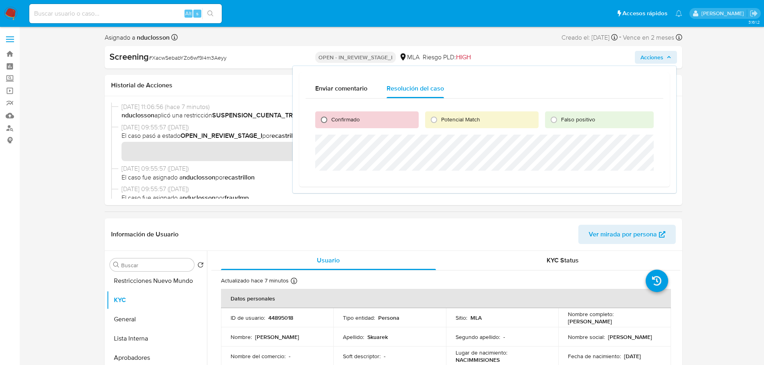
click at [322, 122] on input "Confirmado" at bounding box center [323, 119] width 13 height 13
radio input "true"
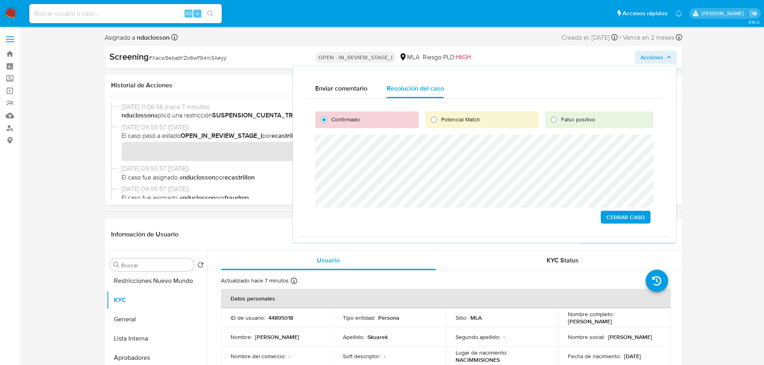
click at [629, 219] on span "Cerrar Caso" at bounding box center [625, 217] width 38 height 11
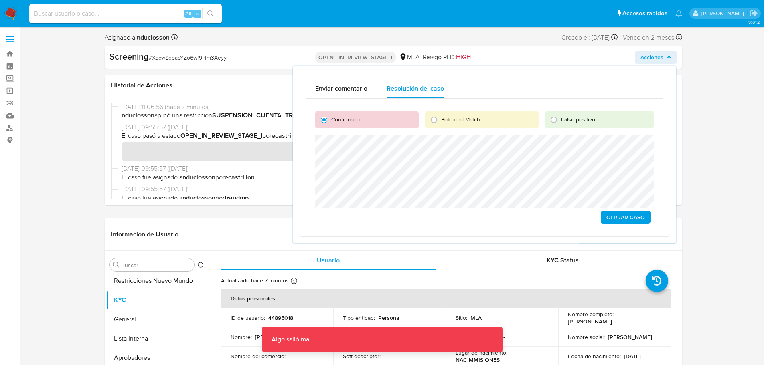
scroll to position [40, 0]
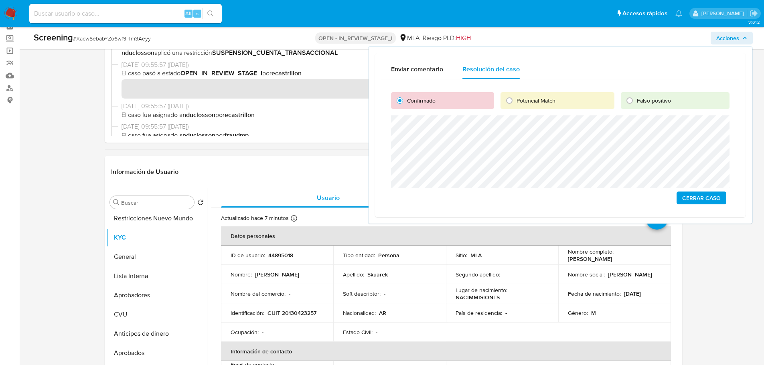
click at [698, 199] on span "Cerrar Caso" at bounding box center [701, 197] width 38 height 11
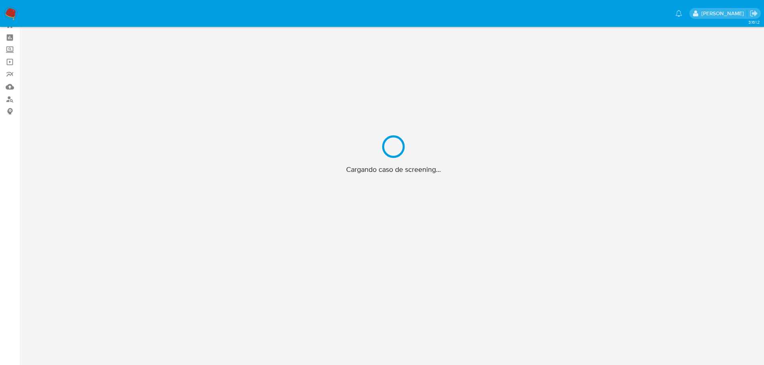
scroll to position [29, 0]
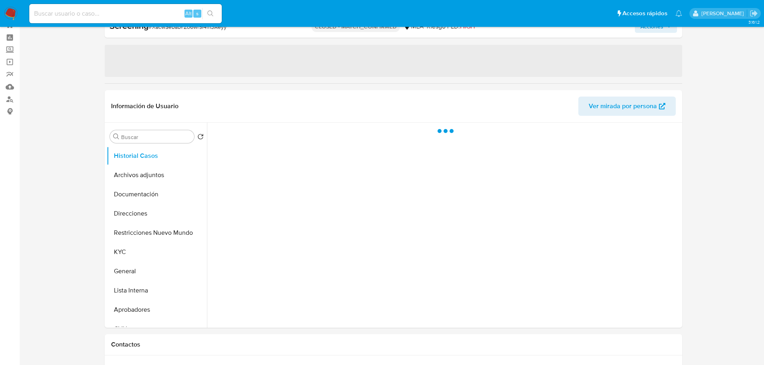
select select "10"
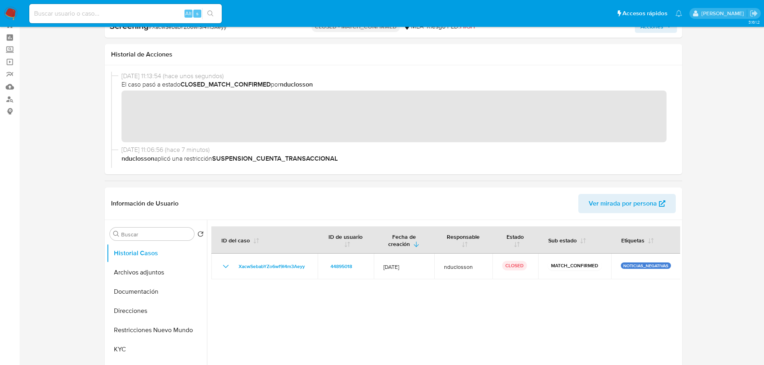
click at [65, 16] on input at bounding box center [125, 13] width 192 height 10
paste input "5r3NTaPoVeFmLiA2BRQUJDIJ"
type input "5r3NTaPoVeFmLiA2BRQUJDIJ"
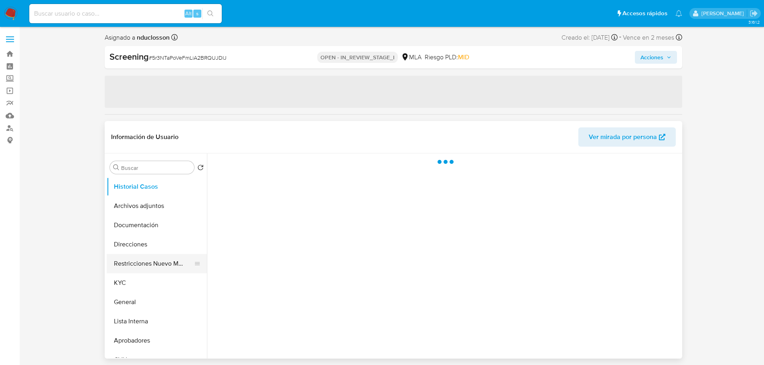
select select "10"
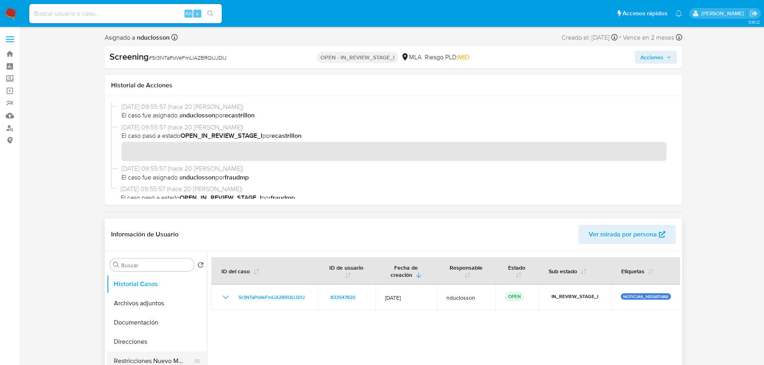
click at [147, 358] on button "Restricciones Nuevo Mundo" at bounding box center [154, 361] width 94 height 19
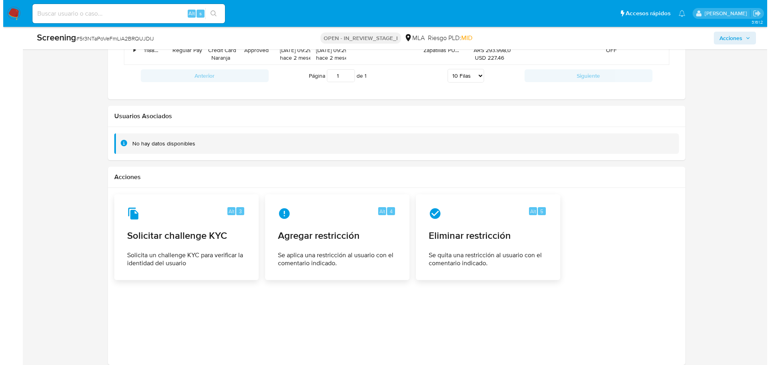
scroll to position [951, 0]
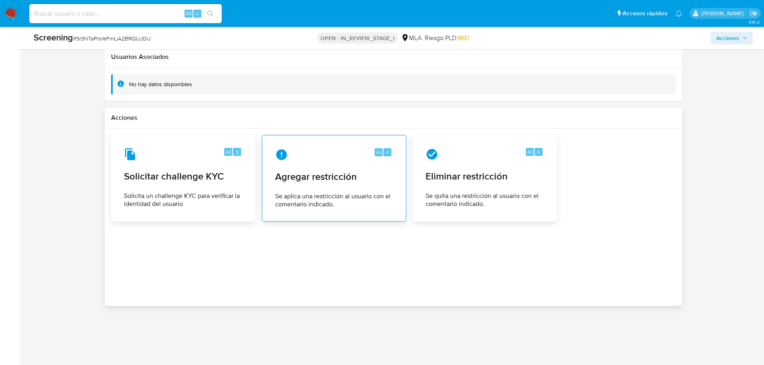
click at [285, 166] on div "Alt 4 Agregar restricción Se aplica una restricción al usuario con el comentari…" at bounding box center [334, 178] width 131 height 73
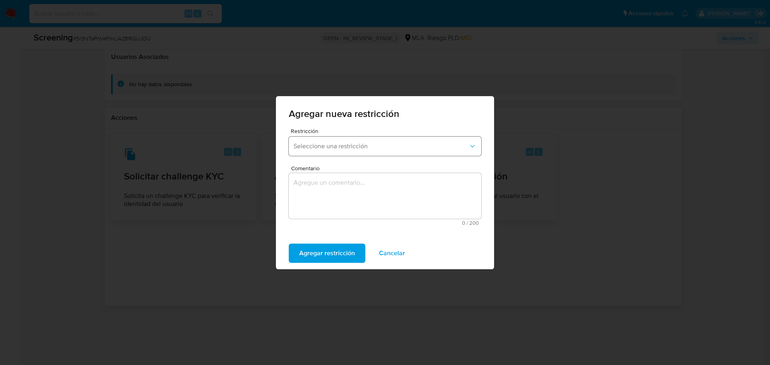
click at [340, 148] on span "Seleccione una restricción" at bounding box center [380, 146] width 175 height 8
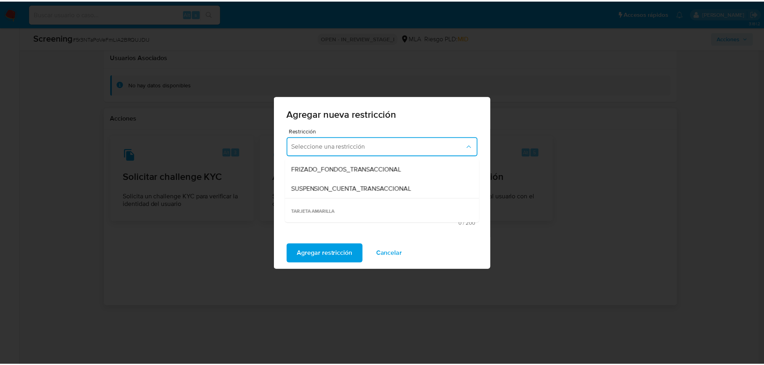
scroll to position [120, 0]
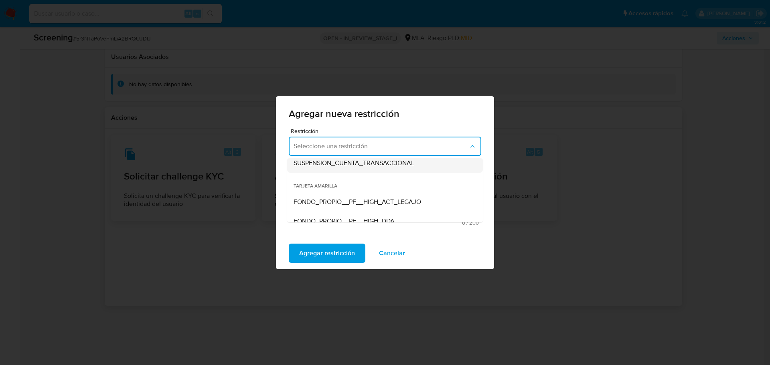
click at [335, 162] on span "SUSPENSION_CUENTA_TRANSACCIONAL" at bounding box center [353, 163] width 121 height 8
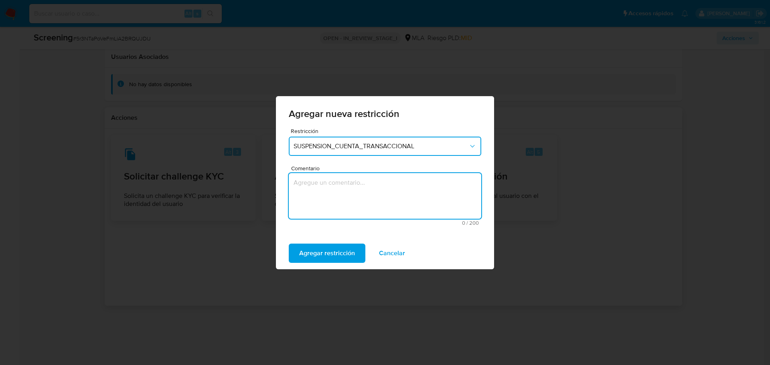
click at [316, 204] on textarea "Comentario" at bounding box center [385, 196] width 192 height 46
type textarea "AML"
click at [334, 249] on span "Agregar restricción" at bounding box center [327, 254] width 56 height 18
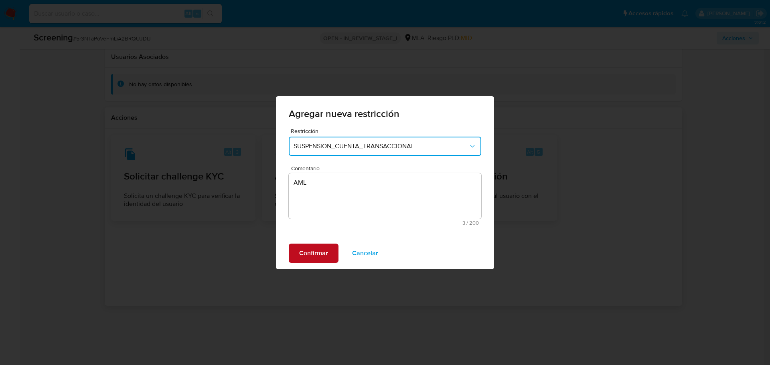
click at [321, 250] on span "Confirmar" at bounding box center [313, 254] width 29 height 18
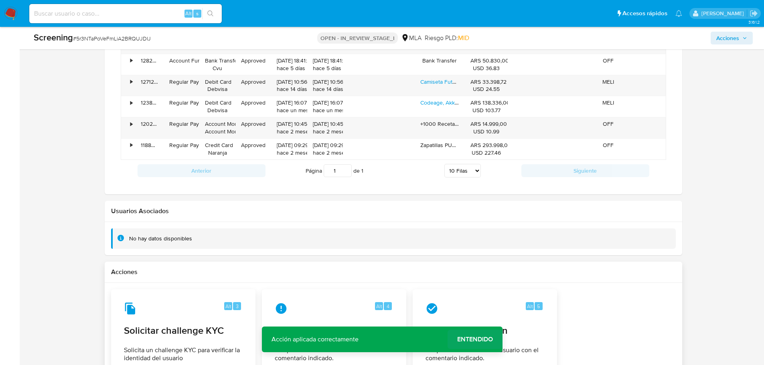
scroll to position [791, 0]
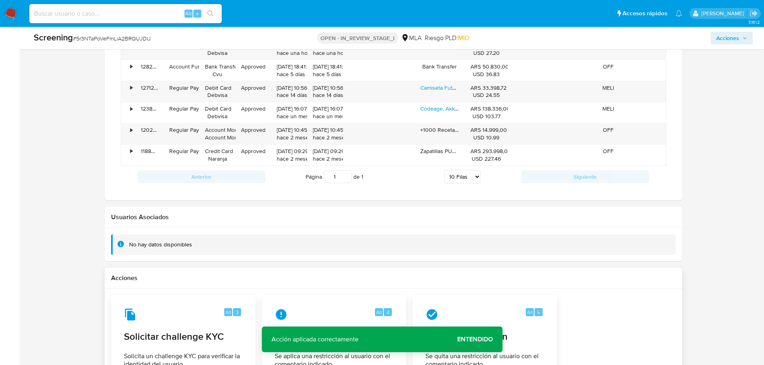
click at [467, 340] on span "Entendido" at bounding box center [475, 340] width 36 height 0
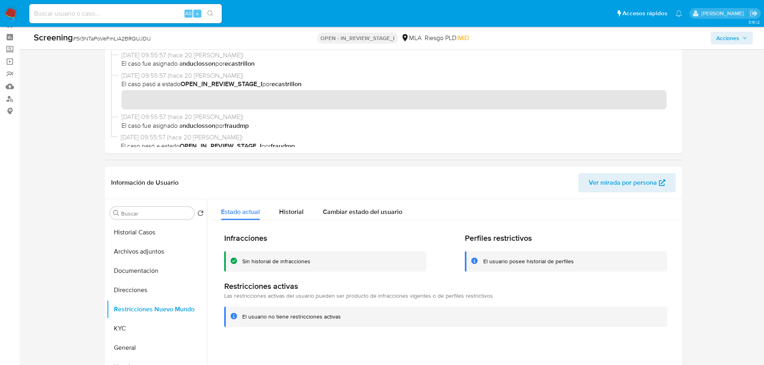
scroll to position [0, 0]
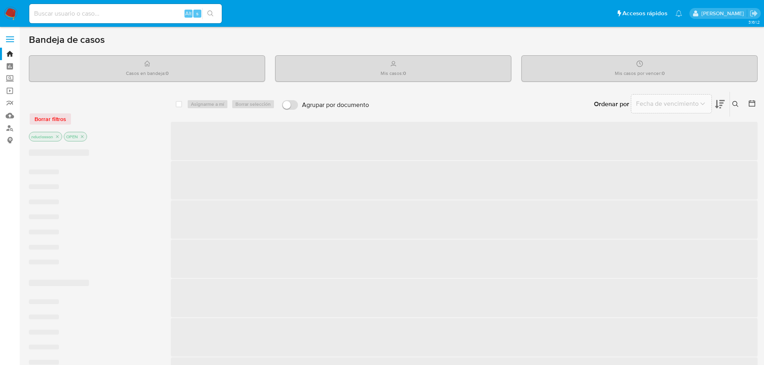
click at [104, 13] on input at bounding box center [125, 13] width 192 height 10
paste input "5r3NTaPoVeFmLiA2BRQUJDIJ"
type input "5r3NTaPoVeFmLiA2BRQUJDIJ"
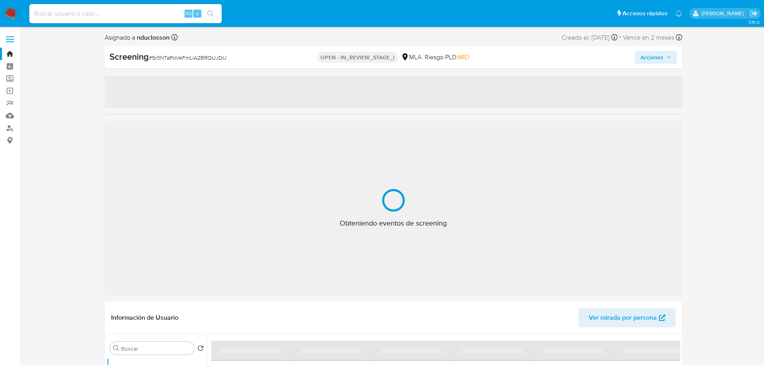
select select "10"
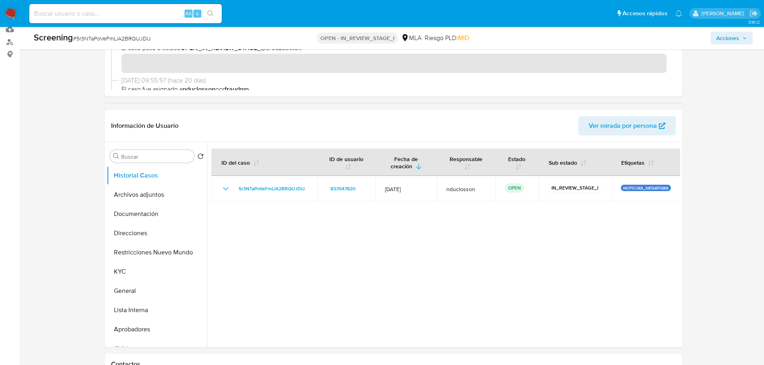
scroll to position [120, 0]
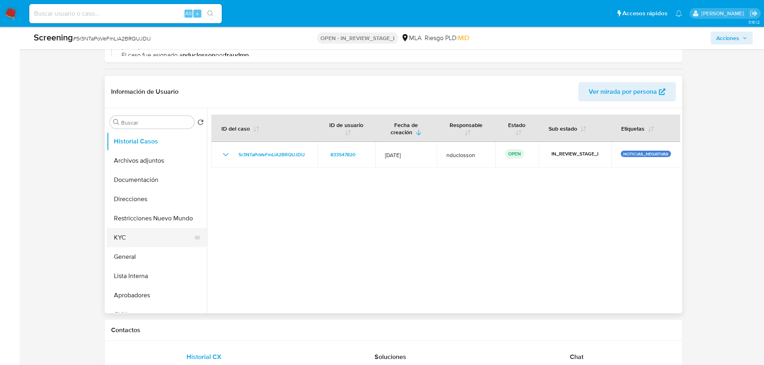
click at [131, 242] on button "KYC" at bounding box center [154, 237] width 94 height 19
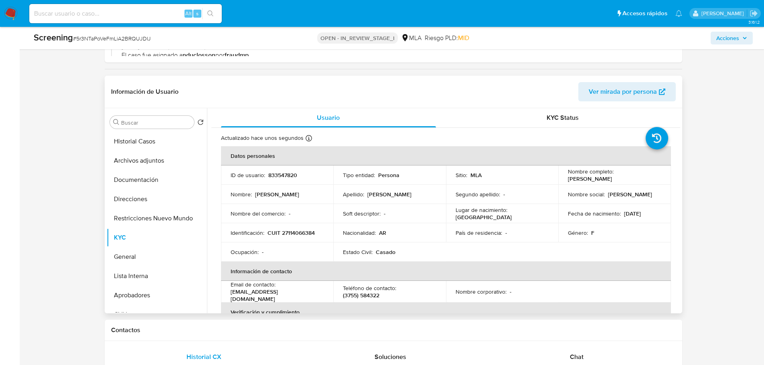
click at [293, 234] on p "CUIT 27114066384" at bounding box center [290, 232] width 47 height 7
copy p "27114066384"
click at [131, 215] on button "Restricciones Nuevo Mundo" at bounding box center [154, 218] width 94 height 19
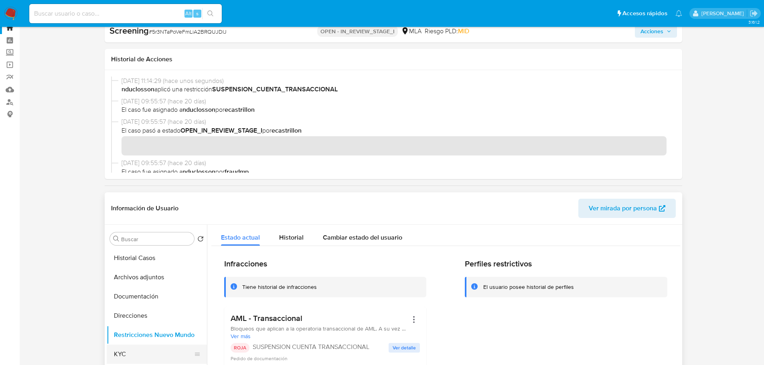
scroll to position [40, 0]
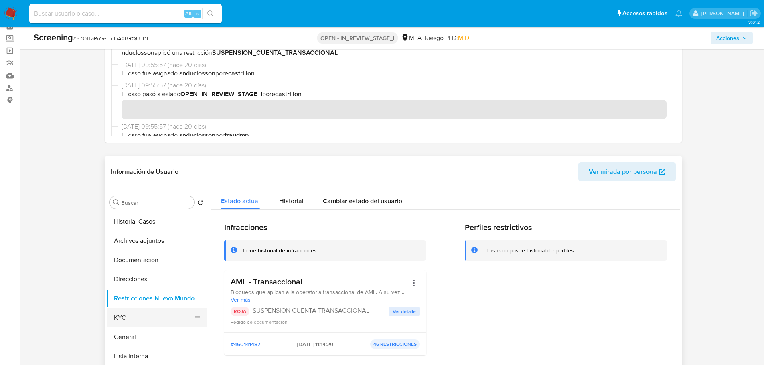
click at [132, 326] on button "KYC" at bounding box center [154, 317] width 94 height 19
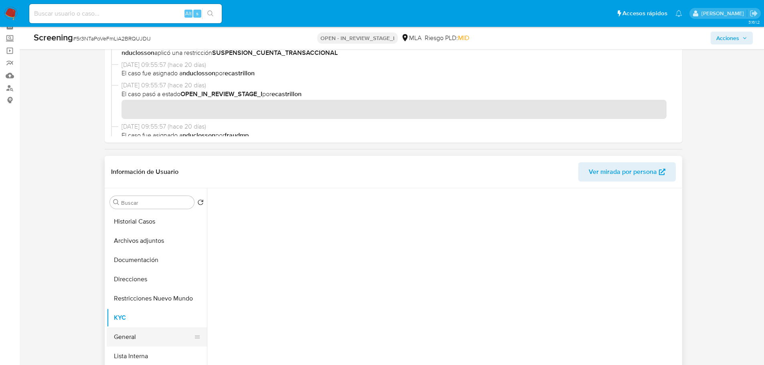
click at [129, 338] on button "General" at bounding box center [154, 337] width 94 height 19
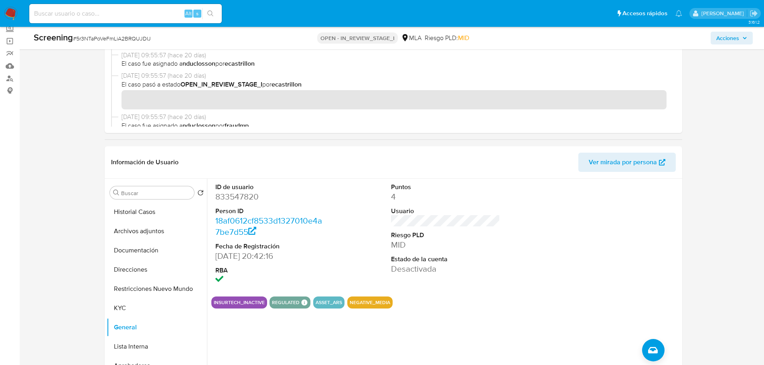
scroll to position [0, 0]
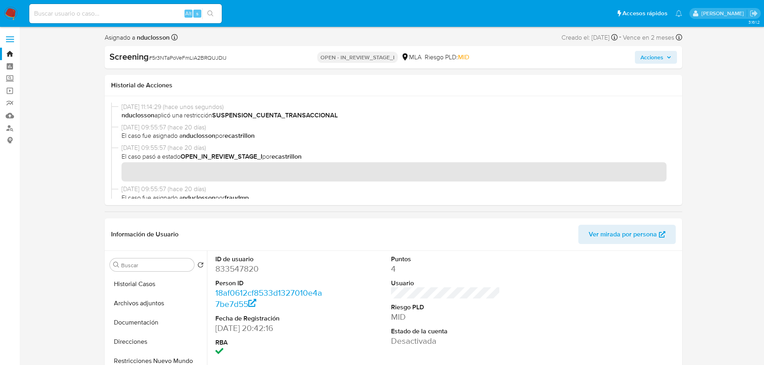
click at [661, 59] on span "Acciones" at bounding box center [651, 57] width 23 height 13
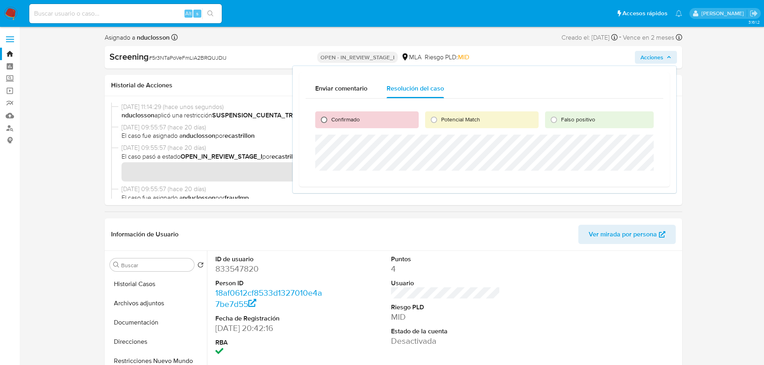
click at [324, 117] on input "Confirmado" at bounding box center [323, 119] width 13 height 13
radio input "true"
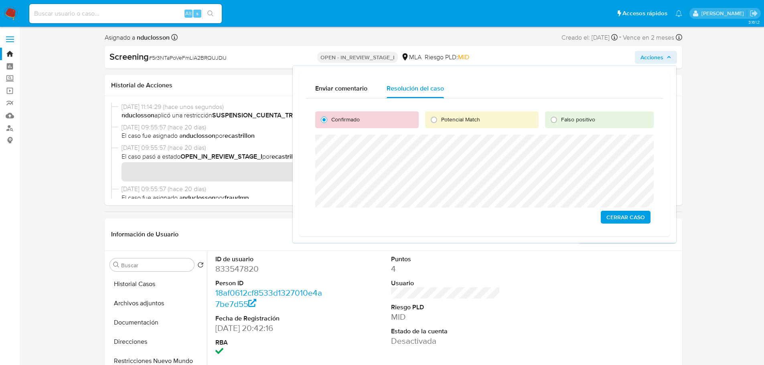
click at [621, 218] on span "Cerrar Caso" at bounding box center [625, 217] width 38 height 11
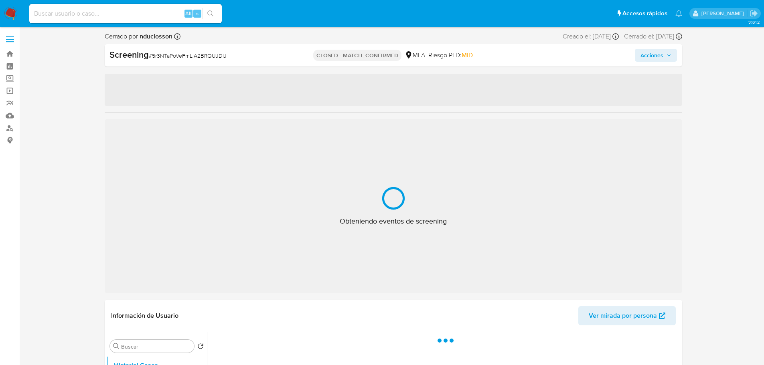
select select "10"
